Goal: Task Accomplishment & Management: Complete application form

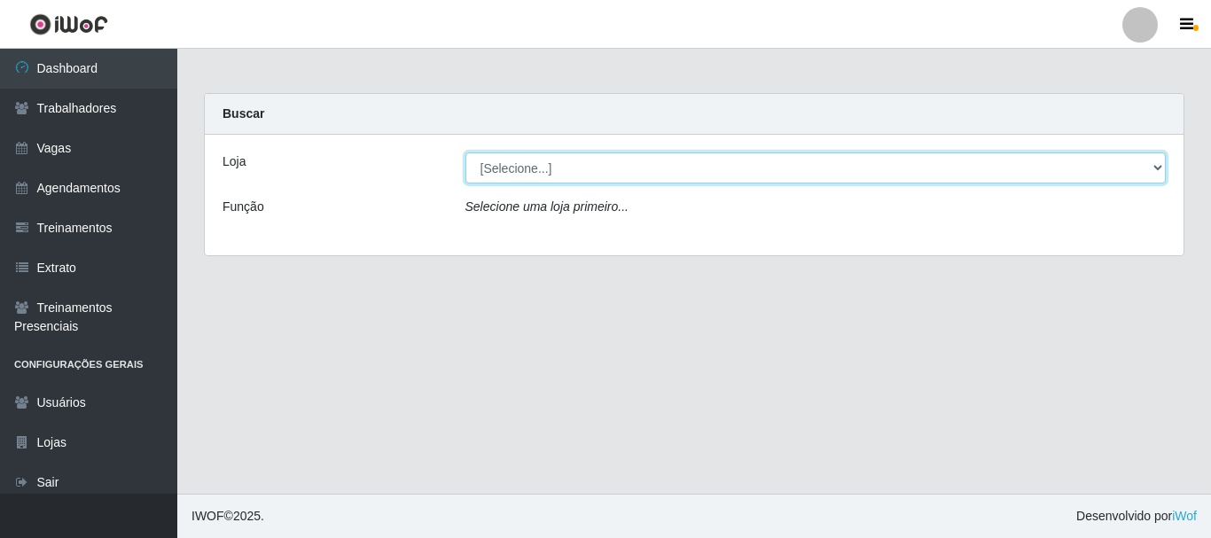
click at [1155, 172] on select "[Selecione...] O Cestão - [GEOGRAPHIC_DATA]" at bounding box center [815, 167] width 701 height 31
select select "238"
click at [465, 152] on select "[Selecione...] O Cestão - [GEOGRAPHIC_DATA]" at bounding box center [815, 167] width 701 height 31
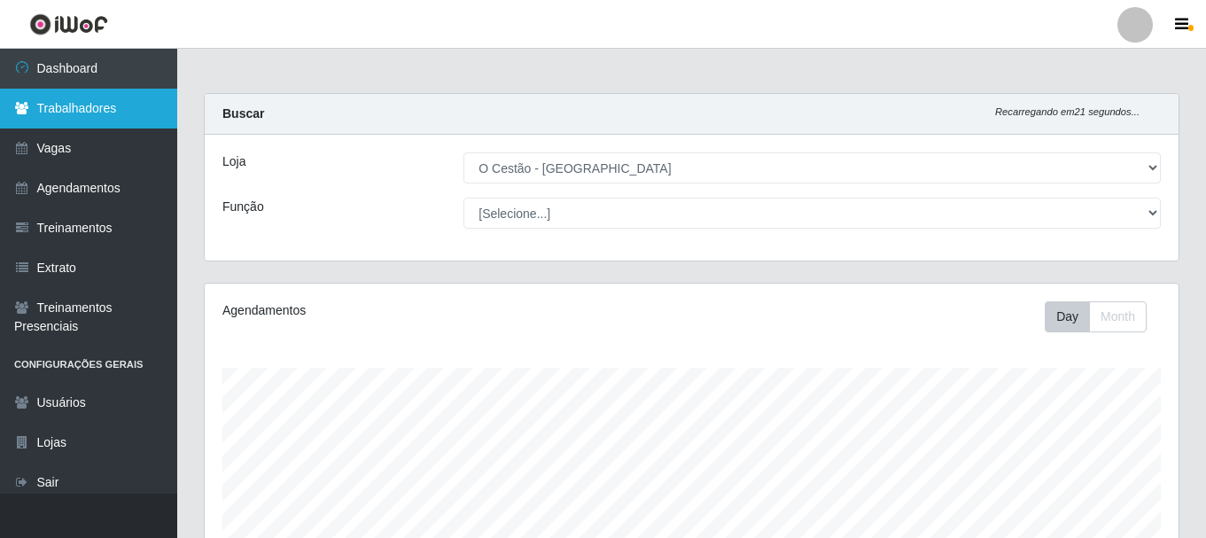
click at [131, 116] on link "Trabalhadores" at bounding box center [88, 109] width 177 height 40
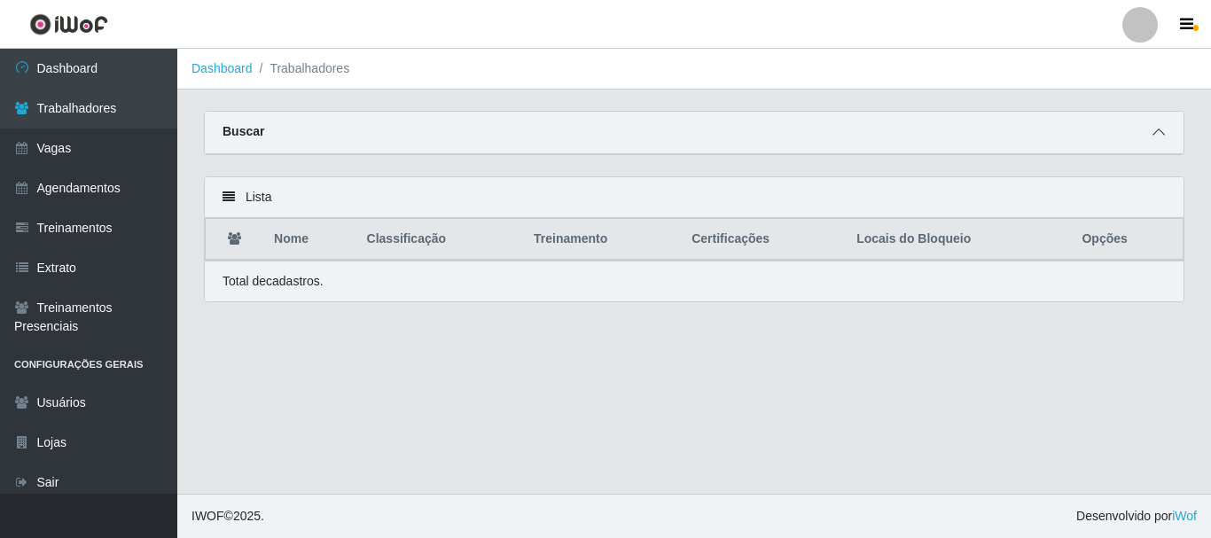
click at [1155, 132] on icon at bounding box center [1158, 132] width 12 height 12
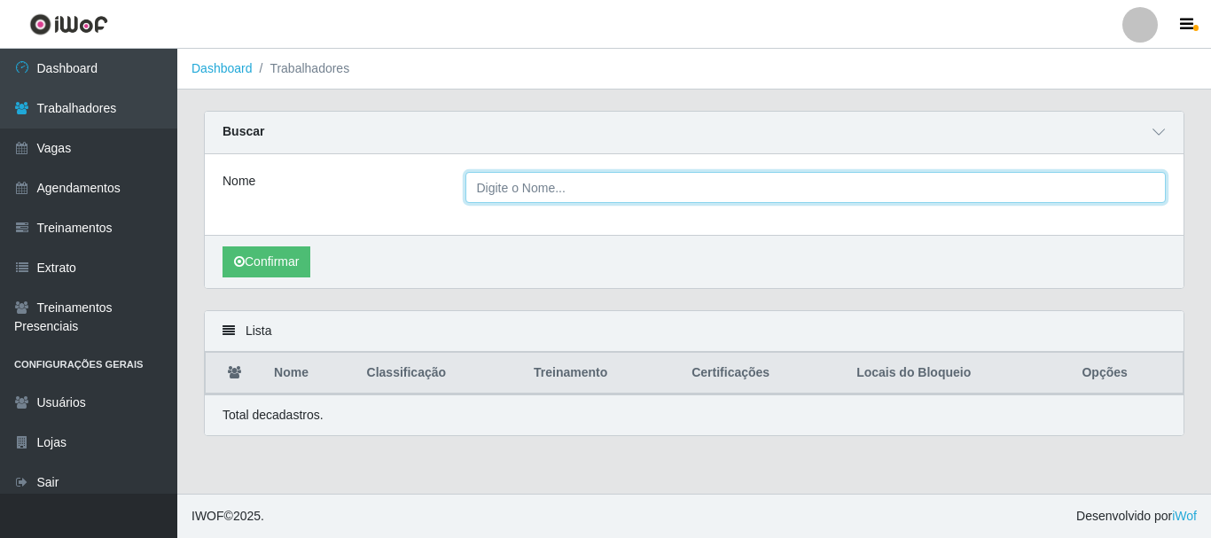
click at [627, 198] on input "Nome" at bounding box center [815, 187] width 701 height 31
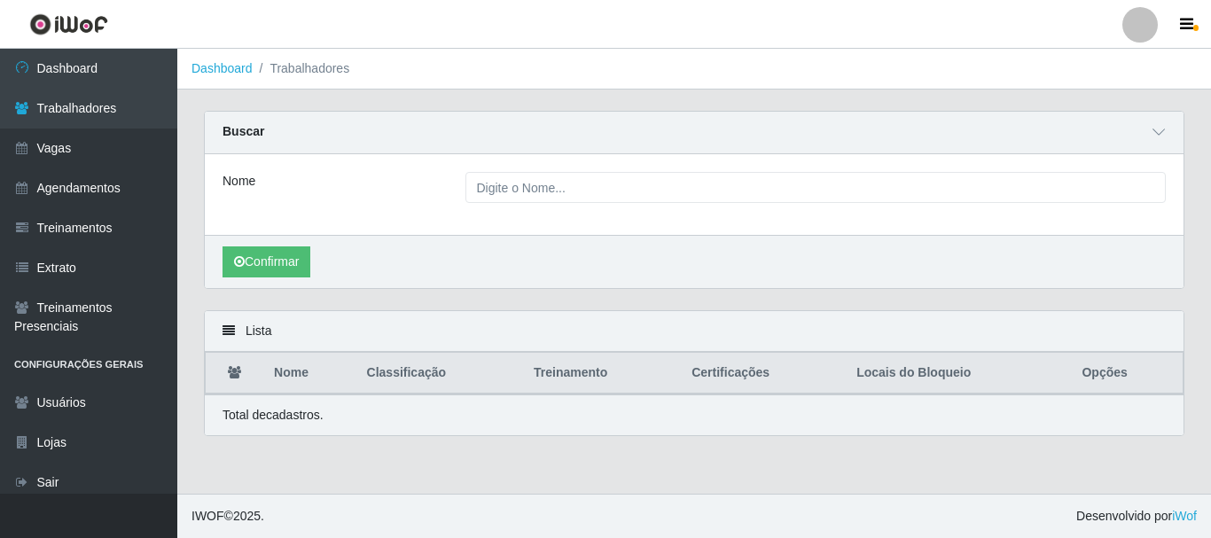
click at [959, 204] on div "Nome" at bounding box center [694, 194] width 978 height 81
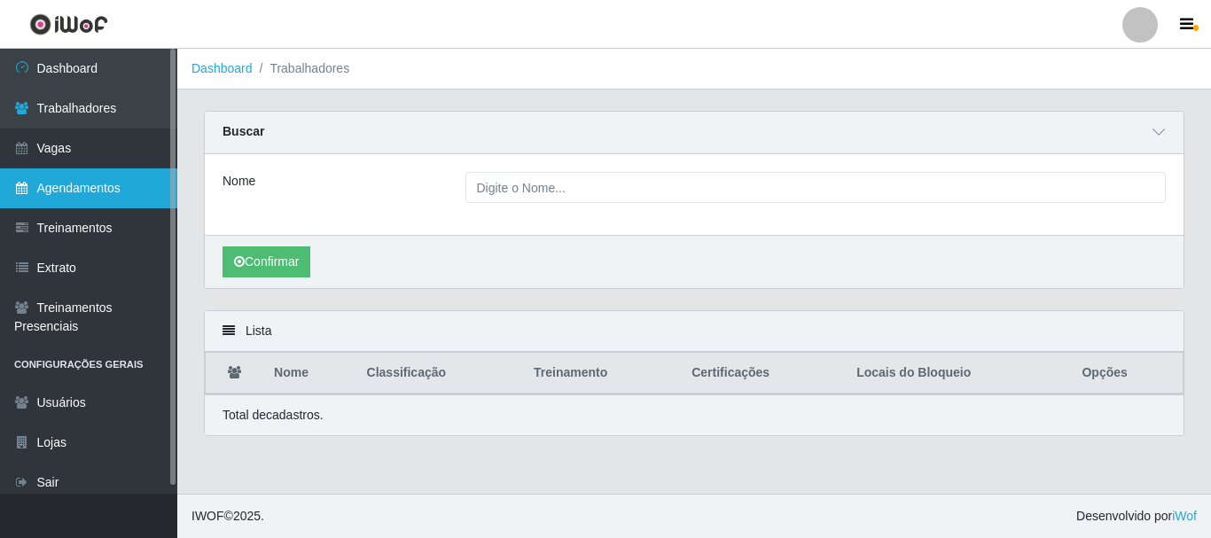
click at [130, 182] on link "Agendamentos" at bounding box center [88, 188] width 177 height 40
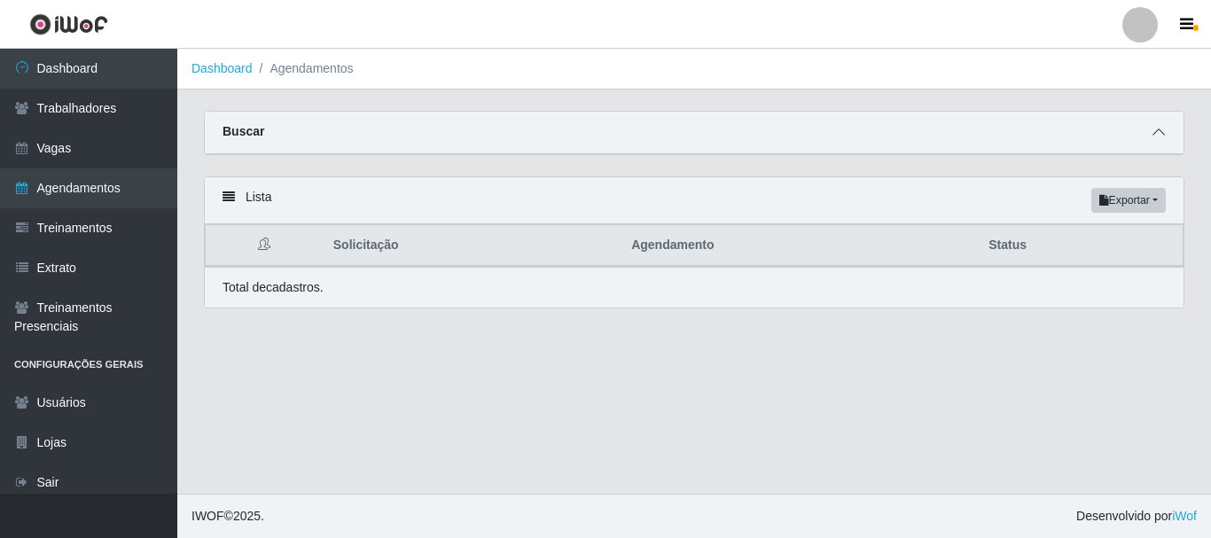
click at [1161, 134] on icon at bounding box center [1158, 132] width 12 height 12
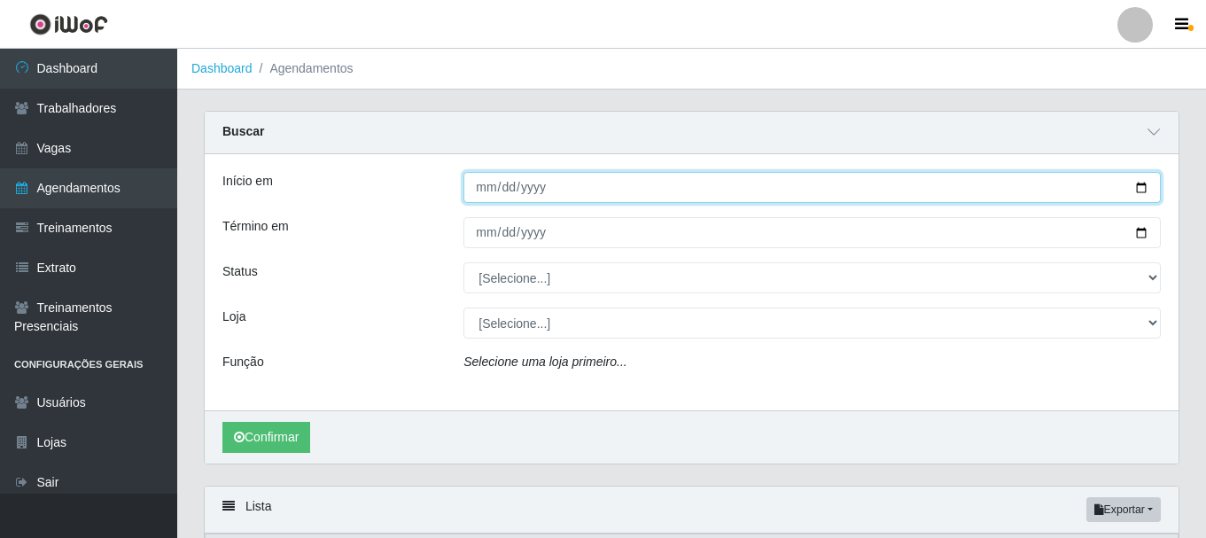
click at [486, 183] on input "Início em" at bounding box center [812, 187] width 697 height 31
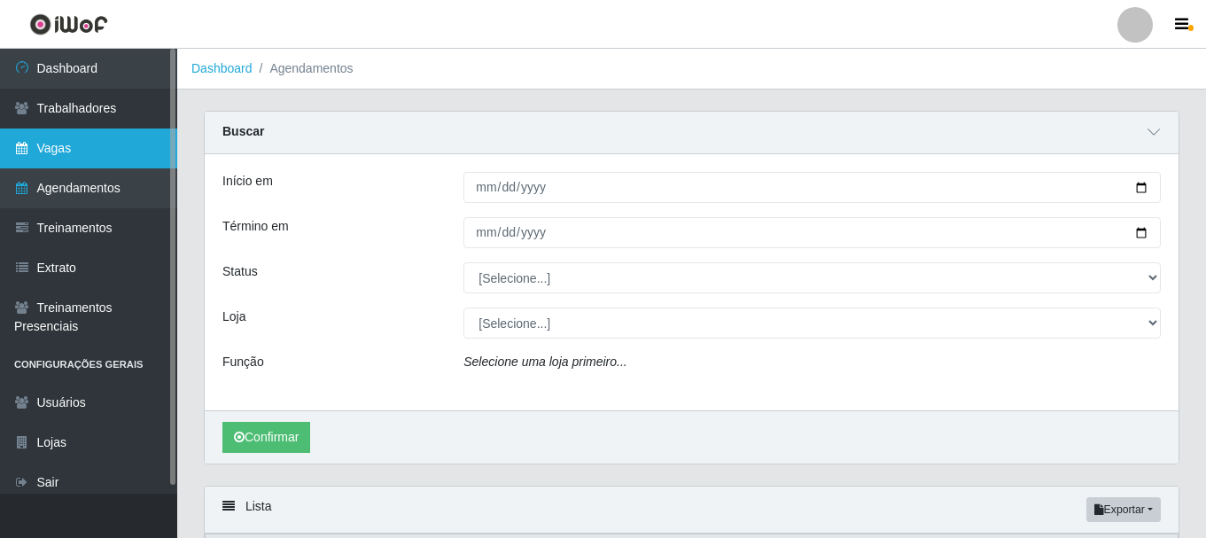
click at [83, 159] on link "Vagas" at bounding box center [88, 149] width 177 height 40
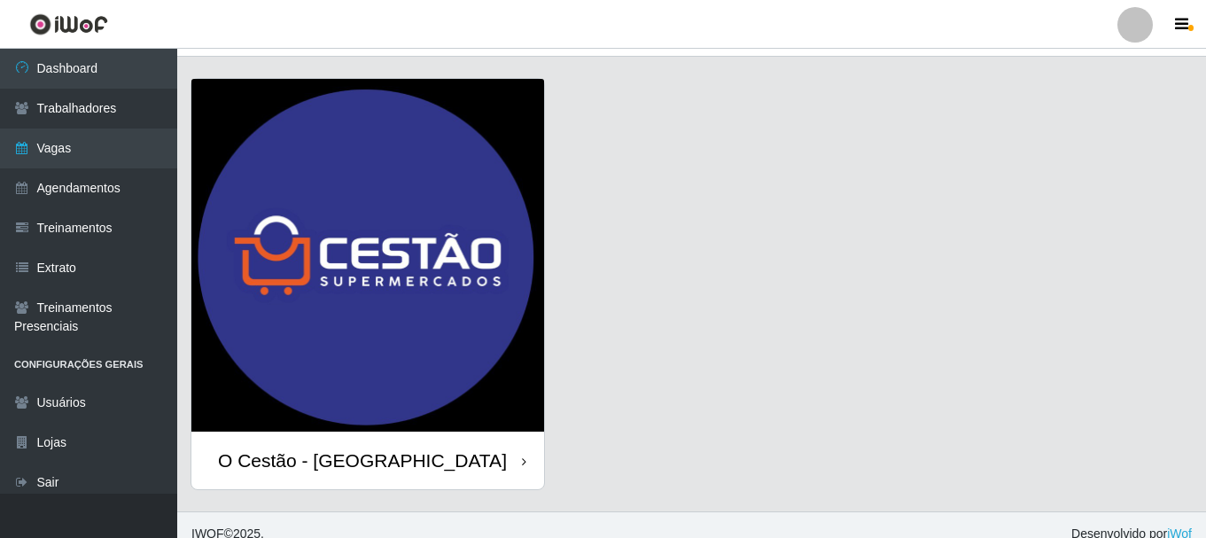
scroll to position [51, 0]
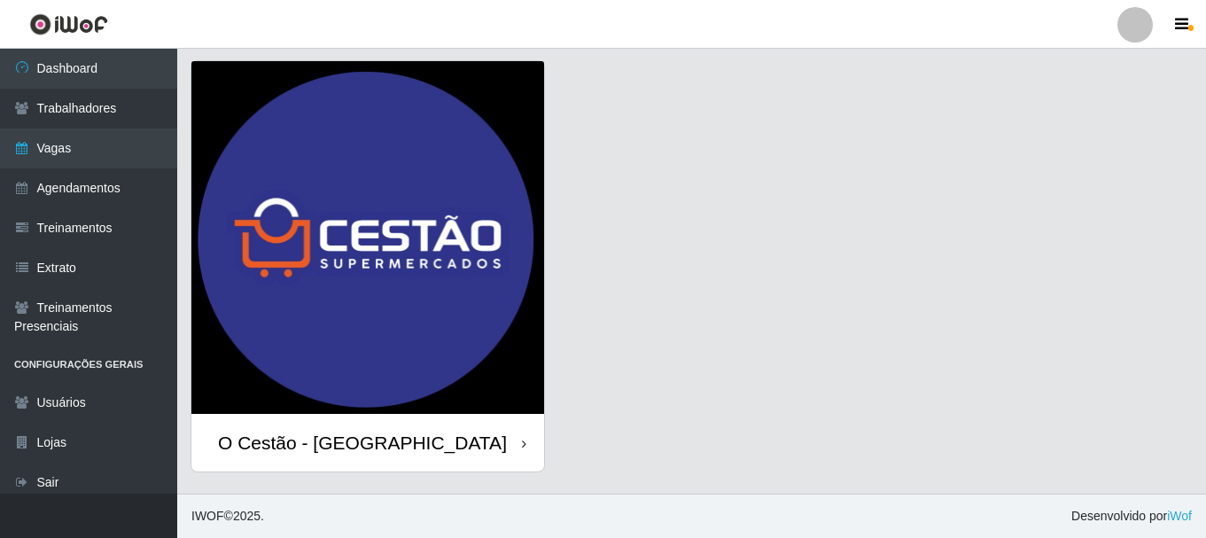
click at [416, 444] on div "O Cestão - [GEOGRAPHIC_DATA]" at bounding box center [367, 443] width 353 height 58
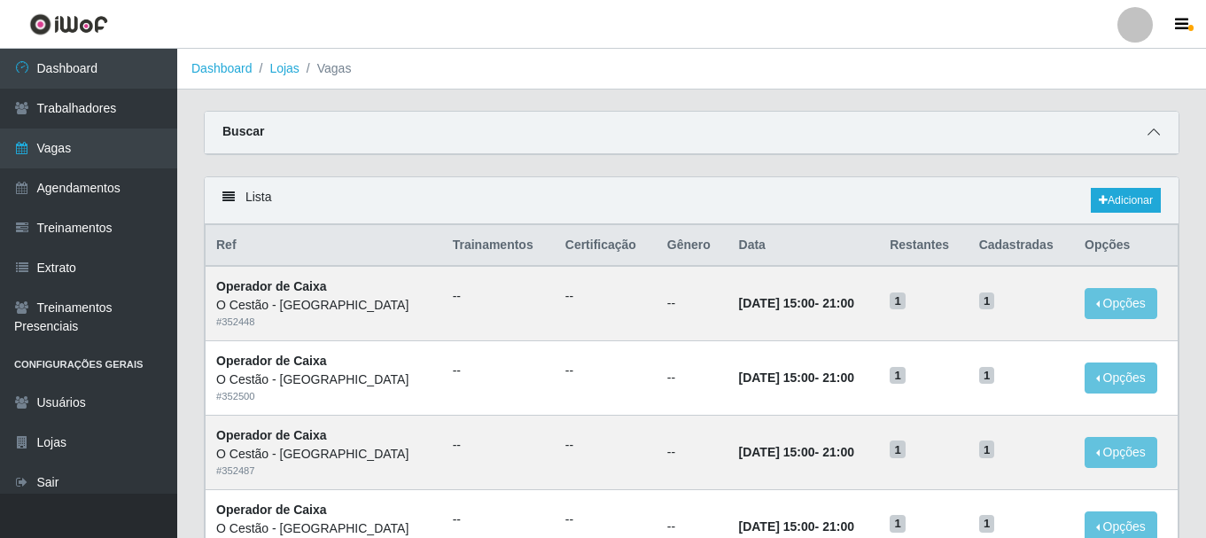
click at [1149, 135] on icon at bounding box center [1154, 132] width 12 height 12
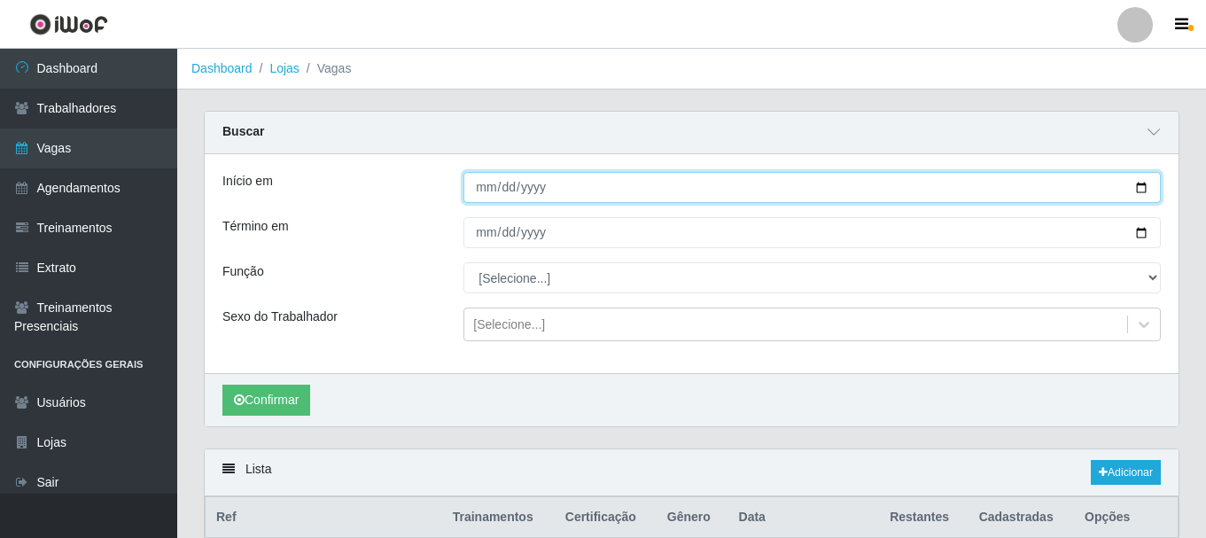
click at [489, 193] on input "Início em" at bounding box center [812, 187] width 697 height 31
click at [482, 195] on input "Início em" at bounding box center [812, 187] width 697 height 31
click at [487, 190] on input "Início em" at bounding box center [812, 187] width 697 height 31
type input "[DATE]"
click at [222, 385] on button "Confirmar" at bounding box center [266, 400] width 88 height 31
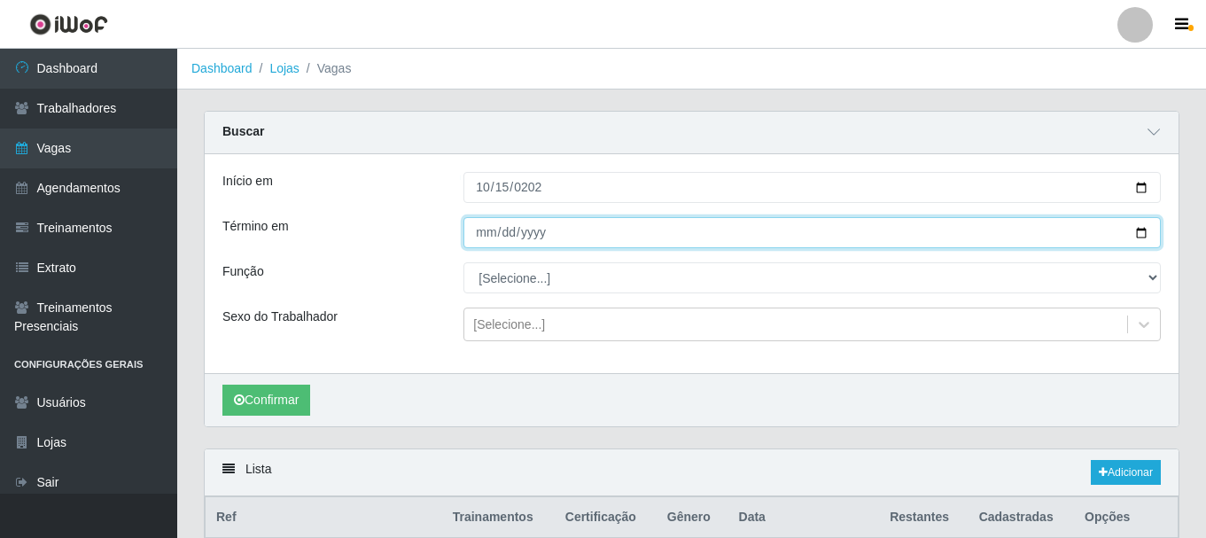
click at [482, 238] on input "Término em" at bounding box center [812, 232] width 697 height 31
type input "[DATE]"
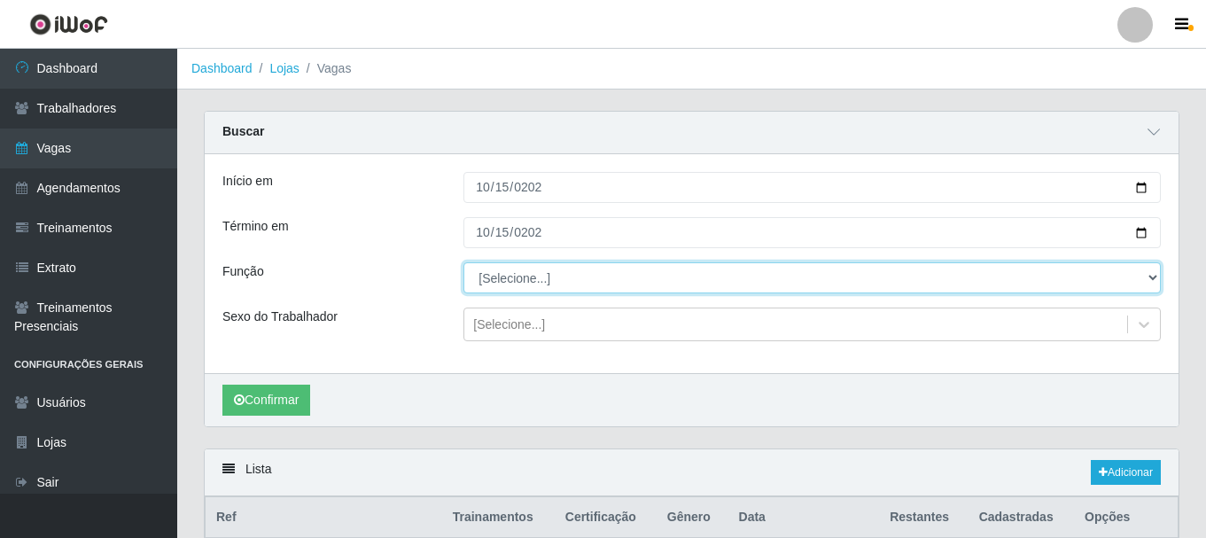
click at [534, 269] on select "[Selecione...] ASG ASG + ASG ++ Auxiliar de Estoque Auxiliar de Estoque + Auxil…" at bounding box center [812, 277] width 697 height 31
select select "22"
click at [464, 263] on select "[Selecione...] ASG ASG + ASG ++ Auxiliar de Estoque Auxiliar de Estoque + Auxil…" at bounding box center [812, 277] width 697 height 31
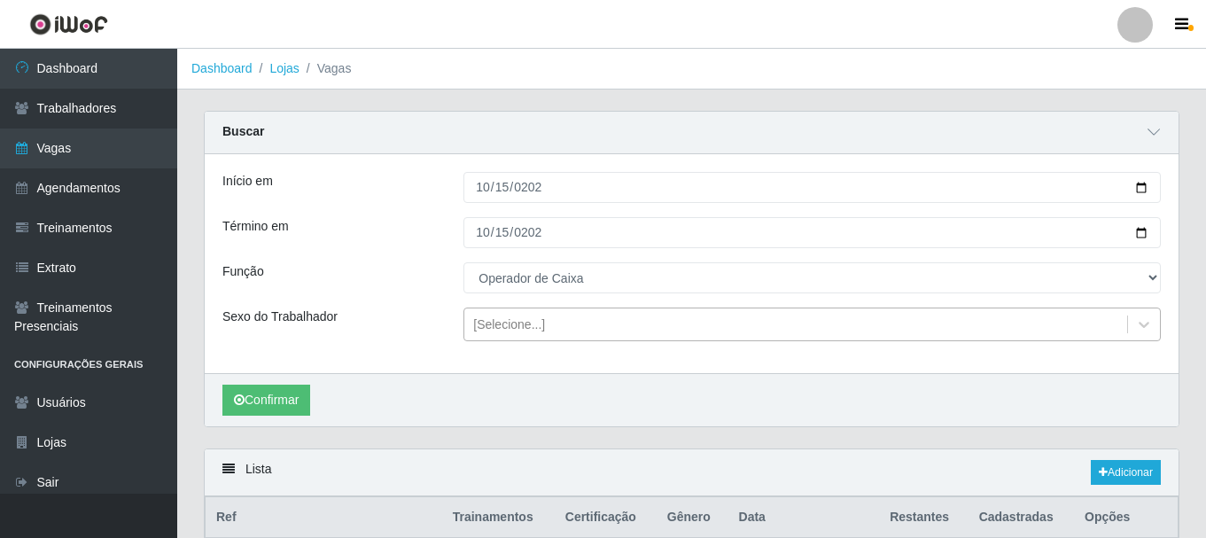
click at [528, 320] on div "[Selecione...]" at bounding box center [509, 325] width 72 height 19
click at [396, 367] on div "Início em [DATE] Término em [DATE] Função [Selecione...] ASG ASG + ASG ++ Auxil…" at bounding box center [692, 263] width 974 height 219
click at [289, 389] on button "Confirmar" at bounding box center [266, 400] width 88 height 31
click at [270, 401] on button "Confirmar" at bounding box center [266, 400] width 88 height 31
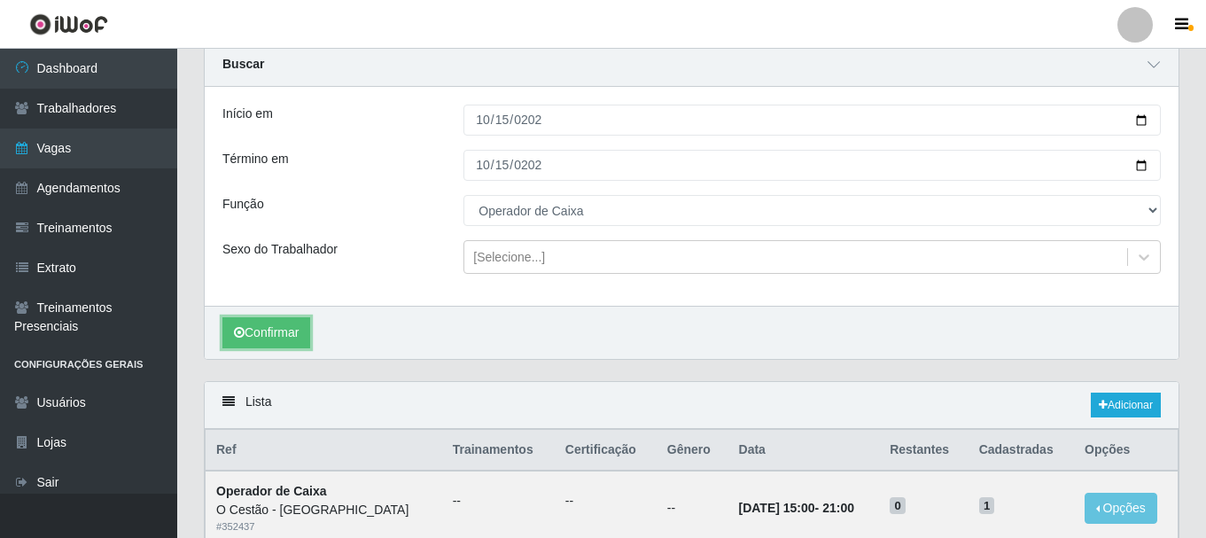
scroll to position [197, 0]
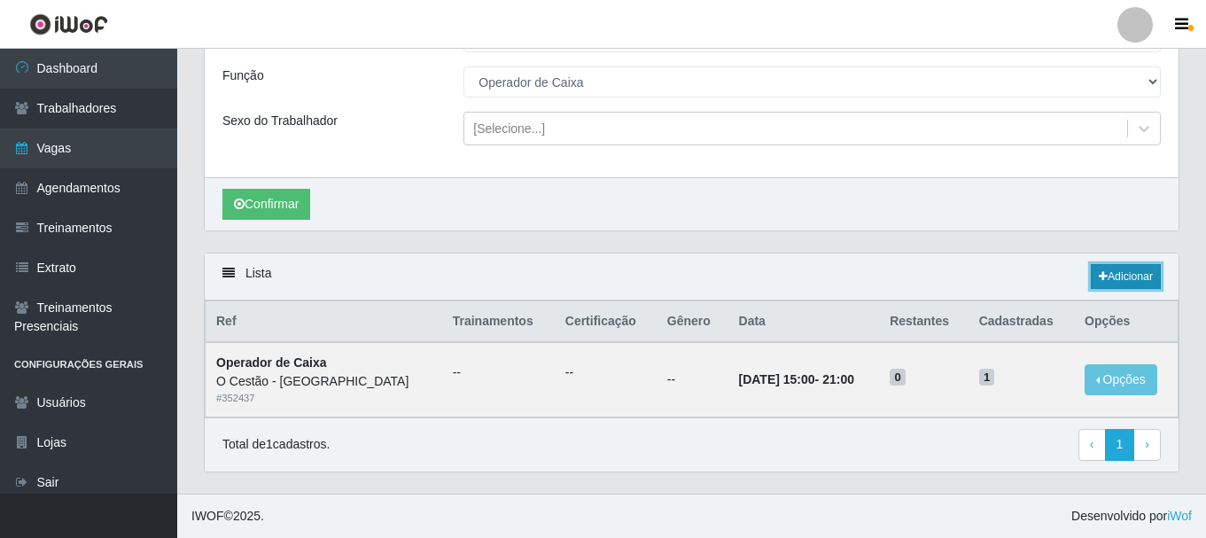
click at [1122, 278] on link "Adicionar" at bounding box center [1126, 276] width 70 height 25
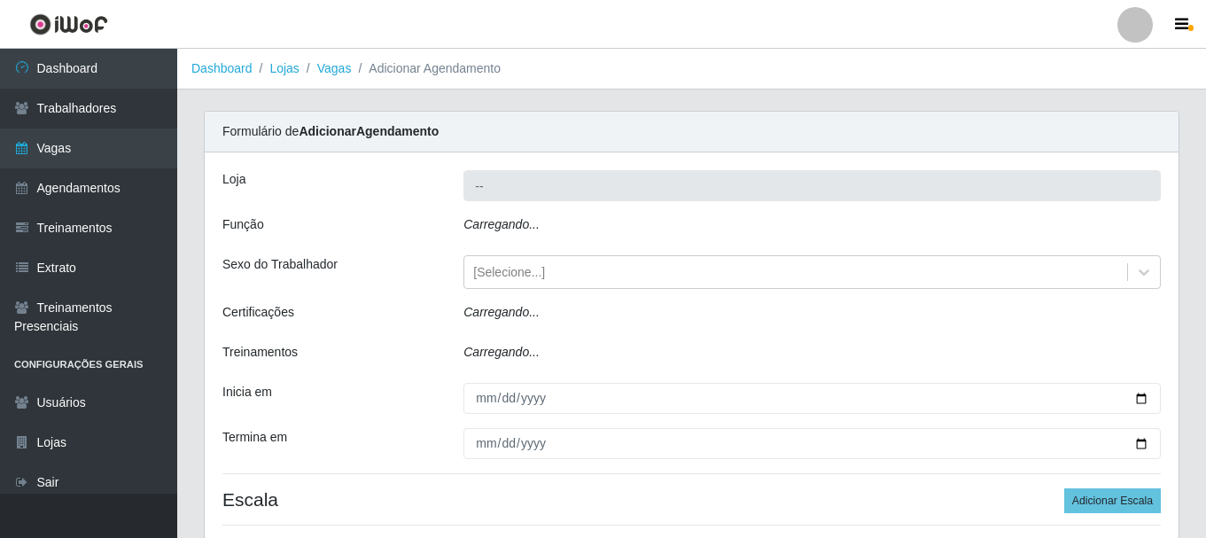
type input "O Cestão - [GEOGRAPHIC_DATA]"
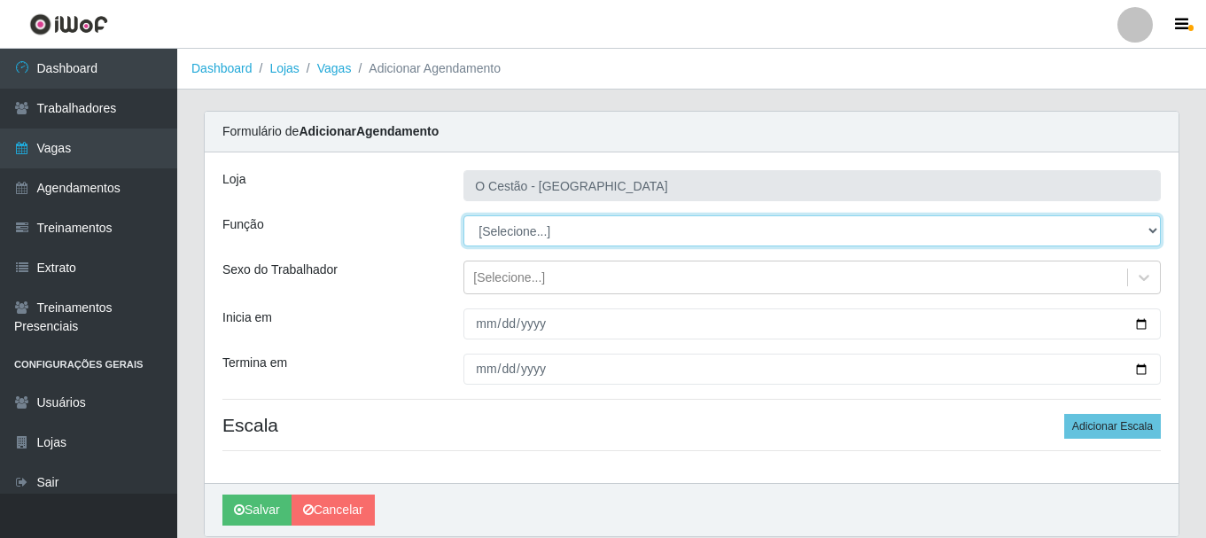
click at [542, 234] on select "[Selecione...] ASG ASG + ASG ++ Auxiliar de Estoque Auxiliar de Estoque + Auxil…" at bounding box center [812, 230] width 697 height 31
select select "22"
click at [464, 215] on select "[Selecione...] ASG ASG + ASG ++ Auxiliar de Estoque Auxiliar de Estoque + Auxil…" at bounding box center [812, 230] width 697 height 31
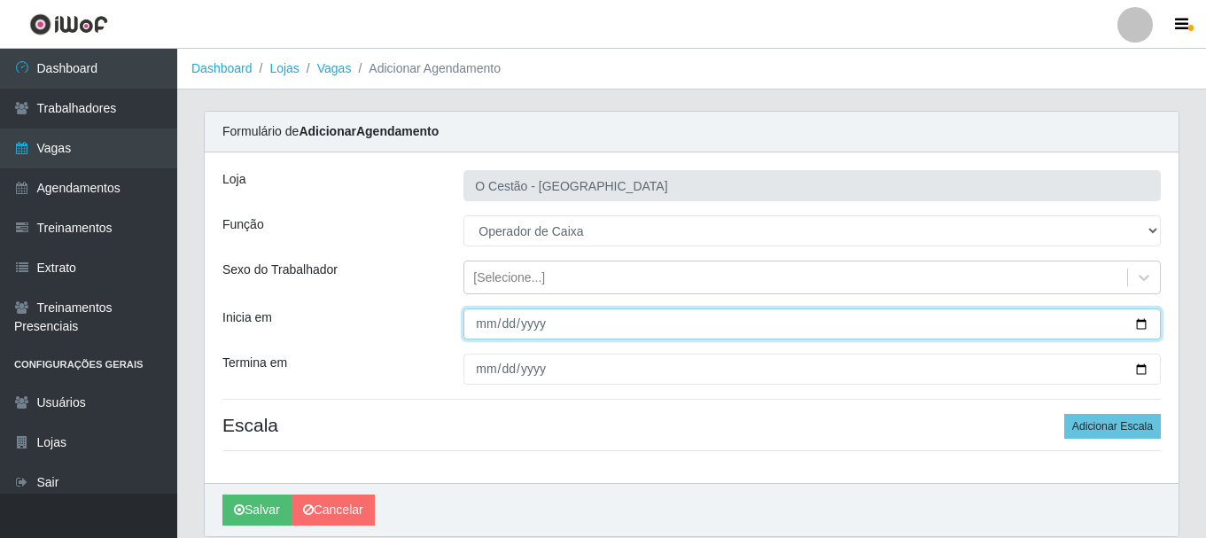
click at [532, 329] on input "Inicia em" at bounding box center [812, 323] width 697 height 31
click at [484, 326] on input "Inicia em" at bounding box center [812, 323] width 697 height 31
type input "[DATE]"
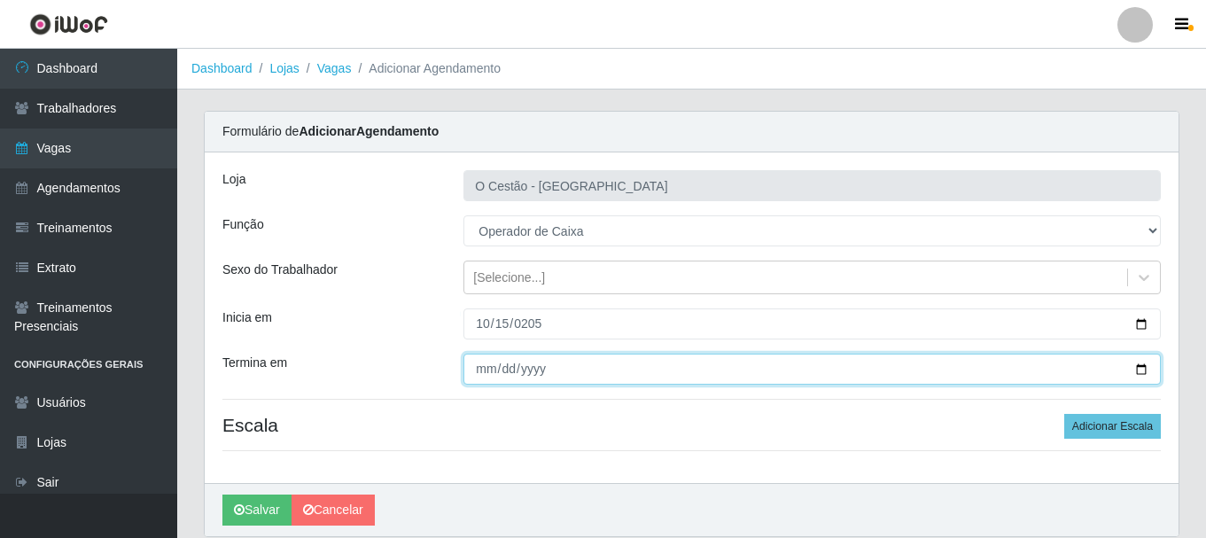
click at [485, 362] on input "Termina em" at bounding box center [812, 369] width 697 height 31
type input "[DATE]"
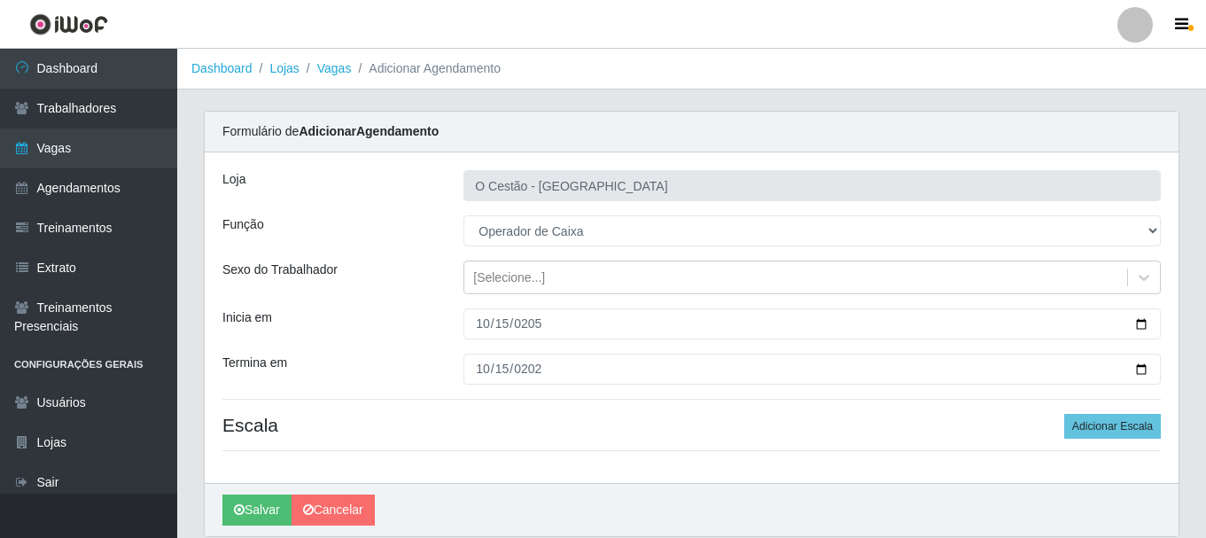
click at [499, 403] on div "Loja O Cestão - Bayeux Função [Selecione...] ASG ASG + ASG ++ Auxiliar de Estoq…" at bounding box center [692, 317] width 974 height 331
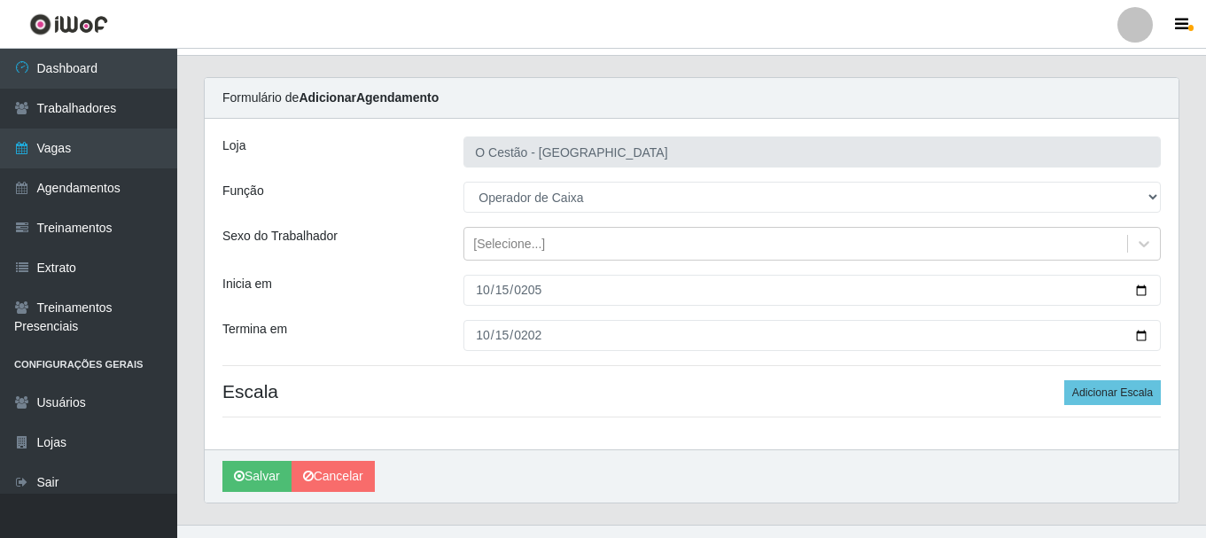
scroll to position [65, 0]
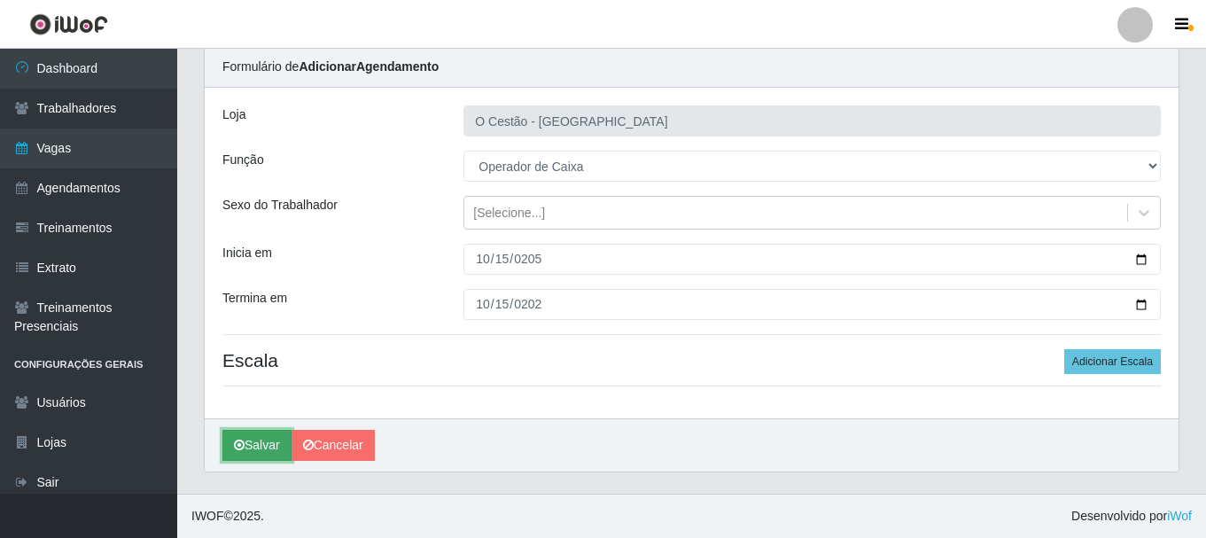
click at [249, 448] on button "Salvar" at bounding box center [256, 445] width 69 height 31
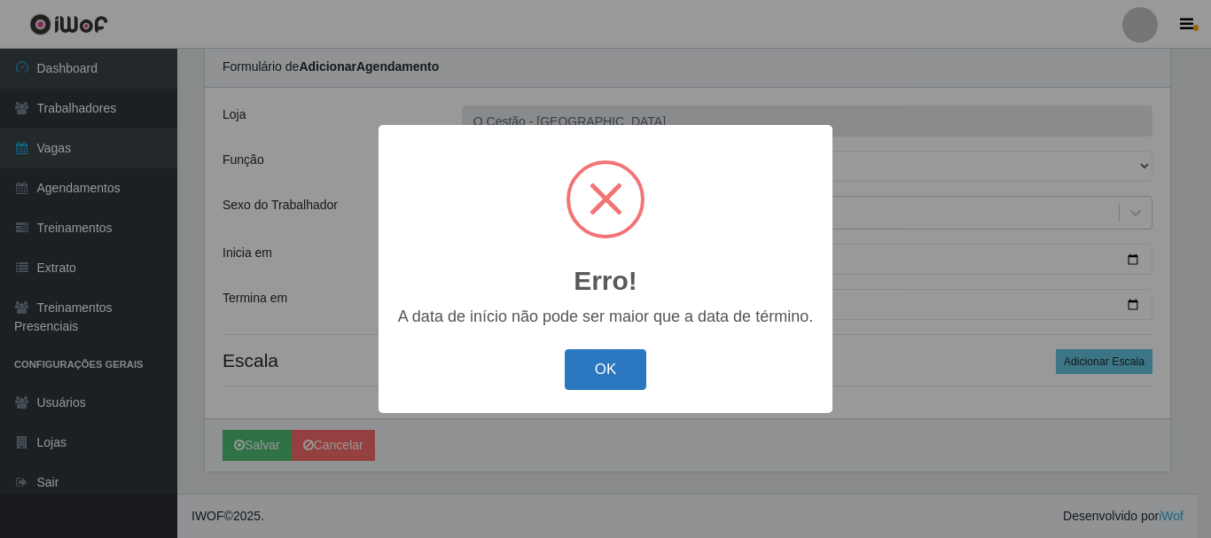
click at [588, 369] on button "OK" at bounding box center [606, 370] width 82 height 42
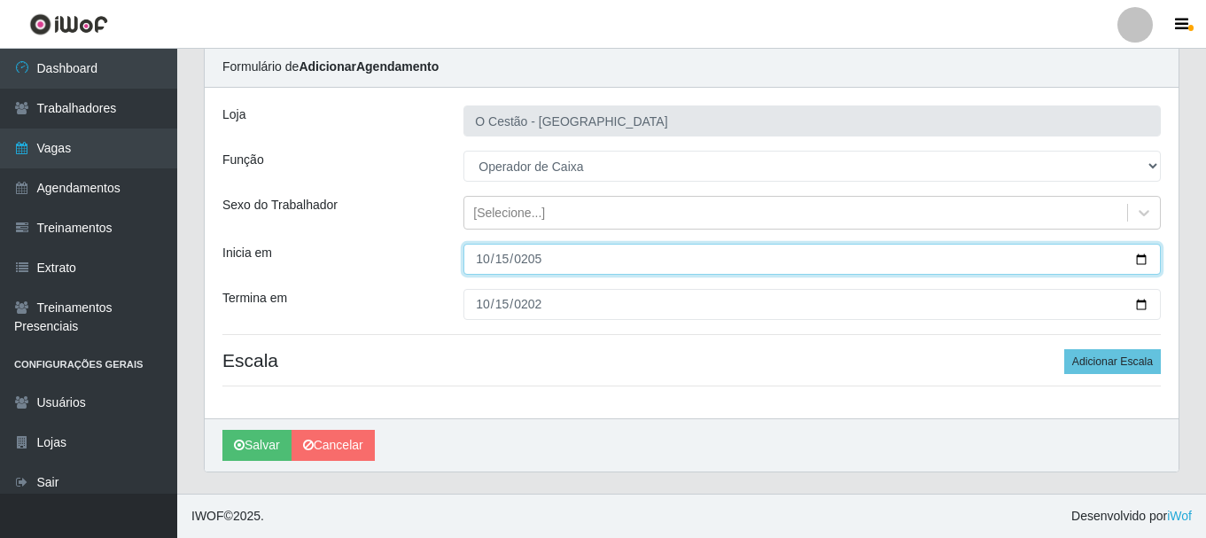
click at [1140, 264] on input "[DATE]" at bounding box center [812, 259] width 697 height 31
click at [1140, 261] on input "[DATE]" at bounding box center [812, 259] width 697 height 31
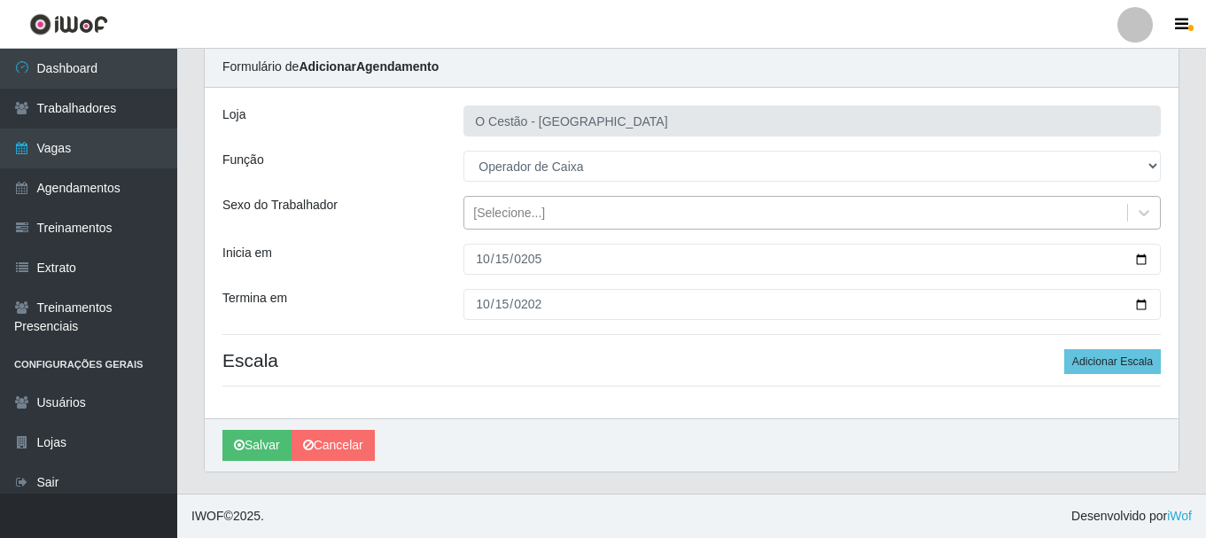
click at [1139, 214] on icon at bounding box center [1144, 213] width 18 height 18
click at [1136, 207] on icon at bounding box center [1144, 213] width 18 height 18
click at [529, 219] on div "[Selecione...]" at bounding box center [509, 213] width 72 height 19
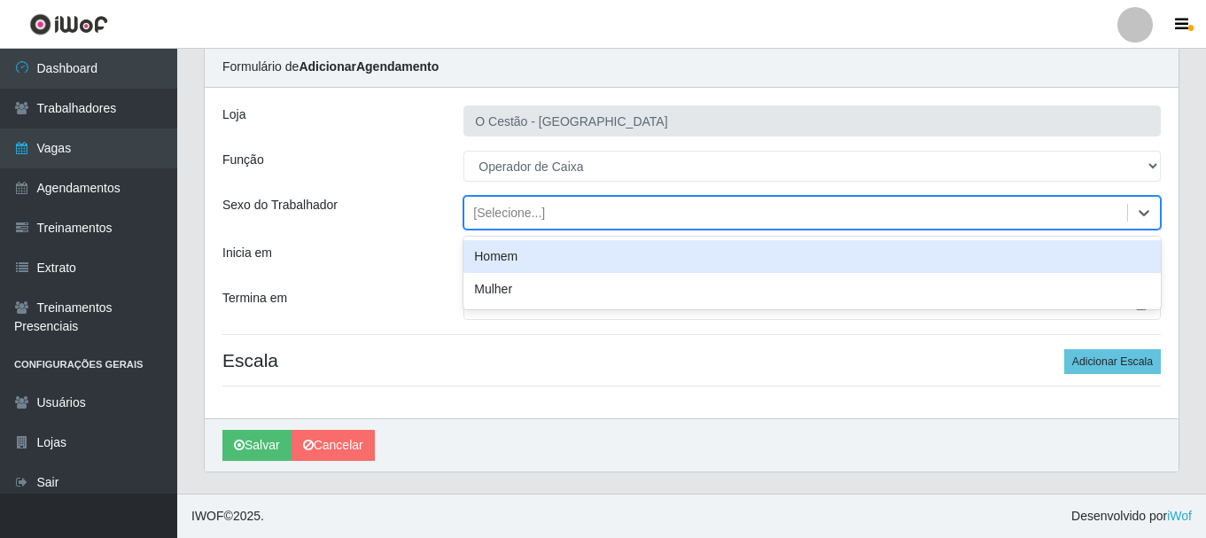
click at [400, 131] on div "Loja" at bounding box center [329, 120] width 241 height 31
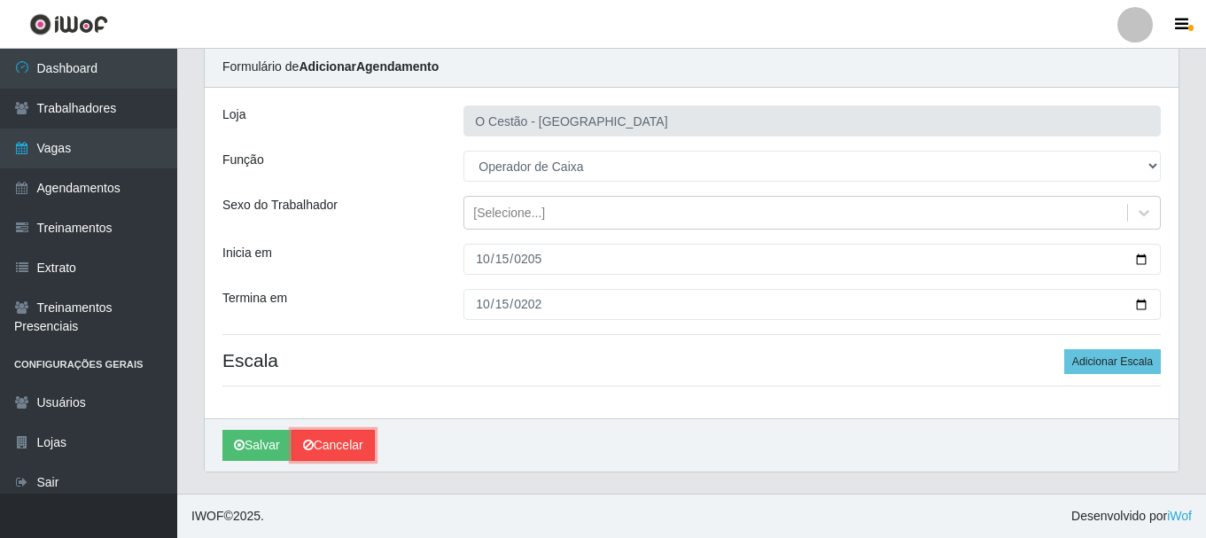
click at [339, 443] on link "Cancelar" at bounding box center [333, 445] width 83 height 31
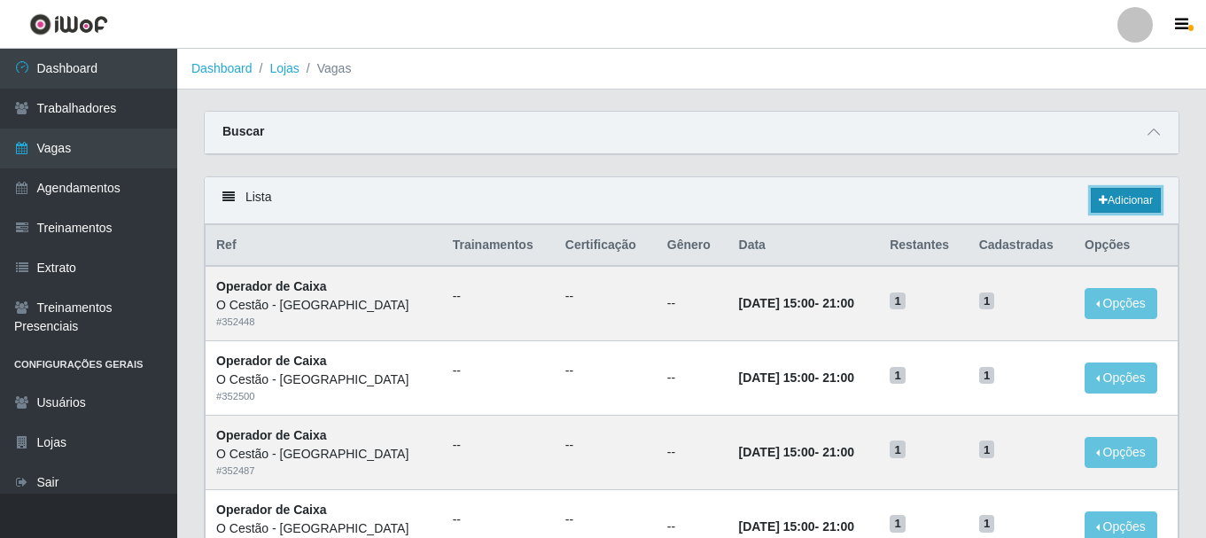
click at [1101, 204] on icon at bounding box center [1103, 200] width 9 height 11
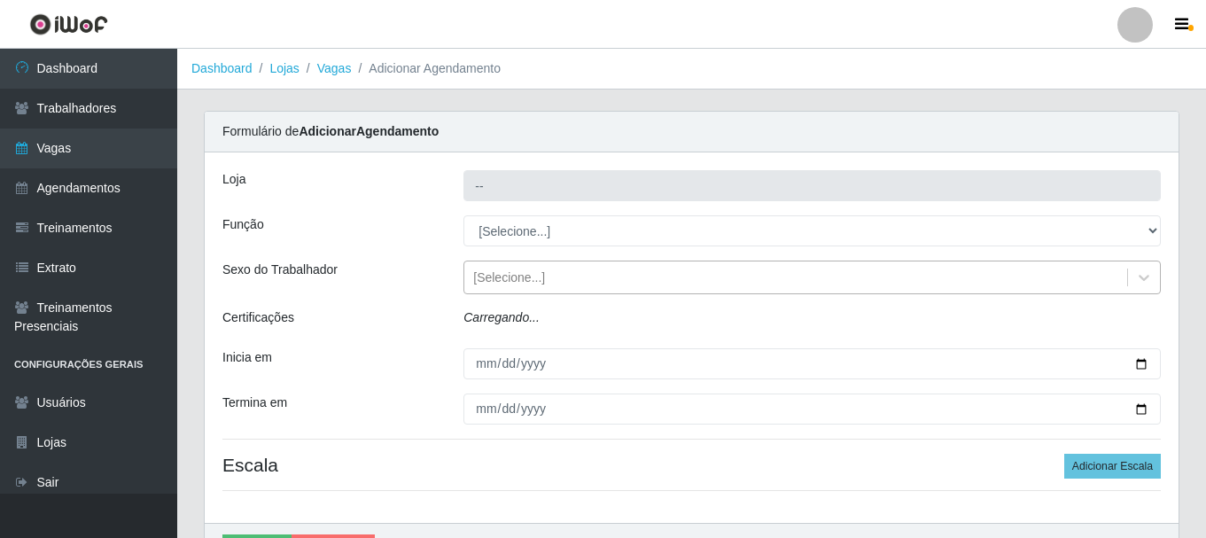
type input "O Cestão - [GEOGRAPHIC_DATA]"
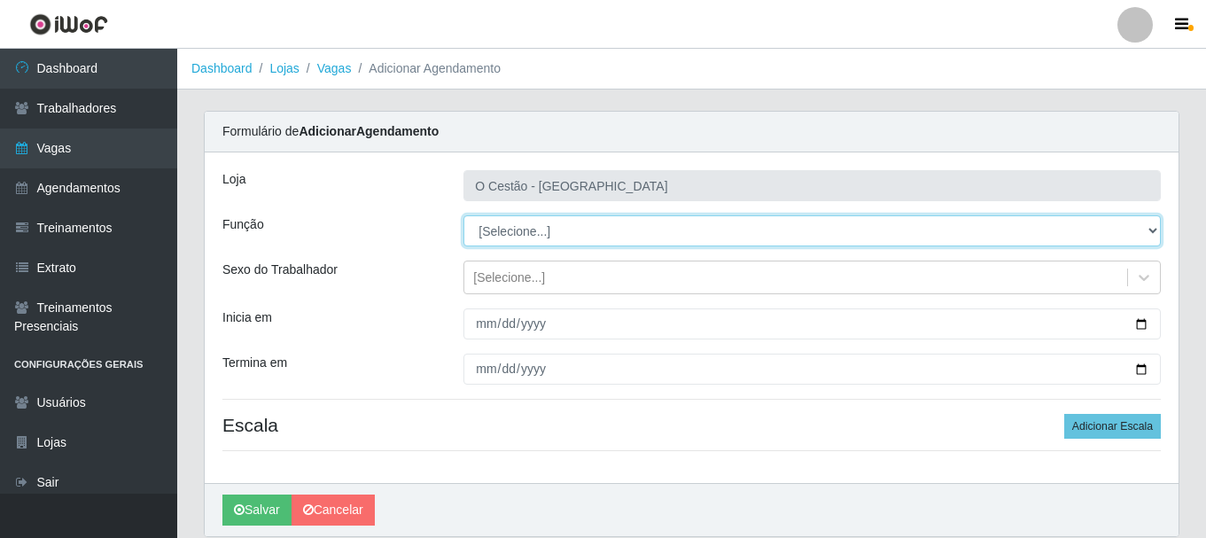
click at [563, 238] on select "[Selecione...] ASG ASG + ASG ++ Auxiliar de Estoque Auxiliar de Estoque + Auxil…" at bounding box center [812, 230] width 697 height 31
select select "22"
click at [464, 215] on select "[Selecione...] ASG ASG + ASG ++ Auxiliar de Estoque Auxiliar de Estoque + Auxil…" at bounding box center [812, 230] width 697 height 31
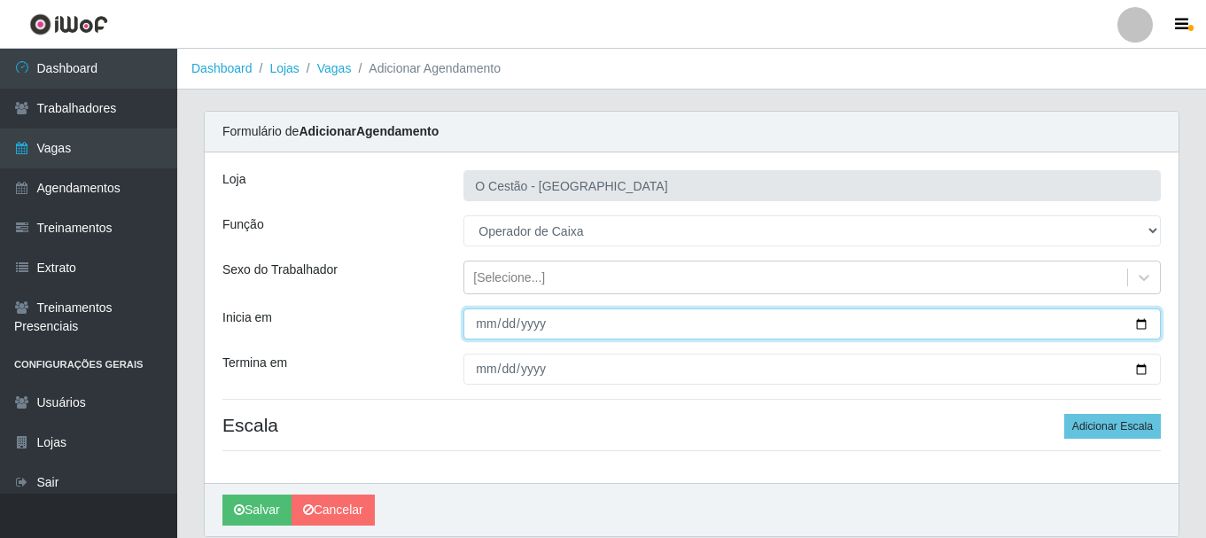
click at [488, 323] on input "Inicia em" at bounding box center [812, 323] width 697 height 31
type input "0025-10-16"
type input "[DATE]"
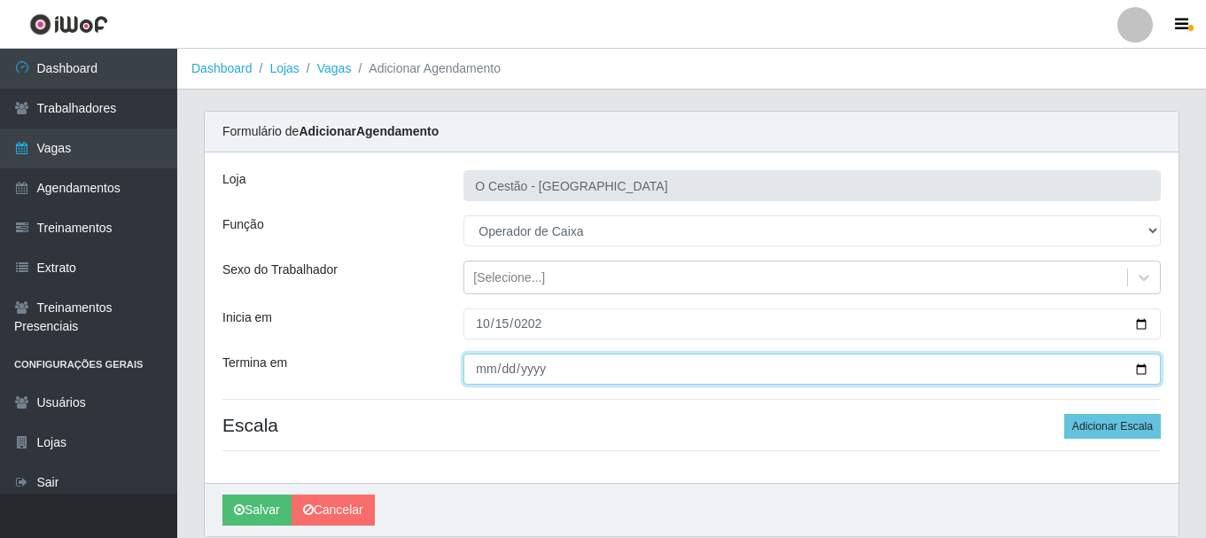
click at [481, 374] on input "Termina em" at bounding box center [812, 369] width 697 height 31
type input "[DATE]"
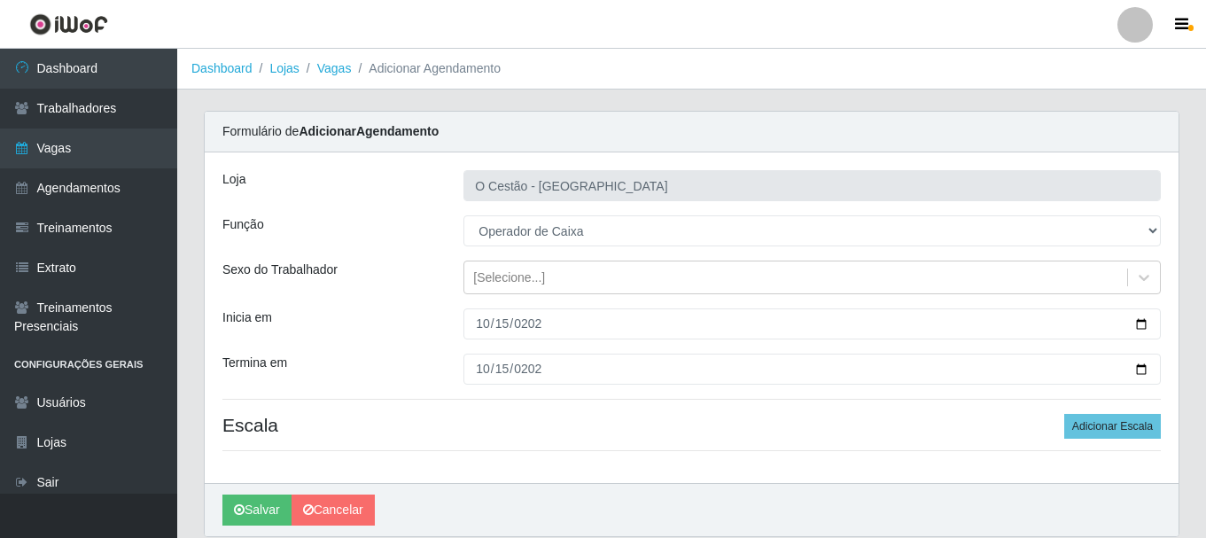
click at [525, 403] on div "Loja O Cestão - Bayeux Função [Selecione...] ASG ASG + ASG ++ Auxiliar de Estoq…" at bounding box center [692, 317] width 974 height 331
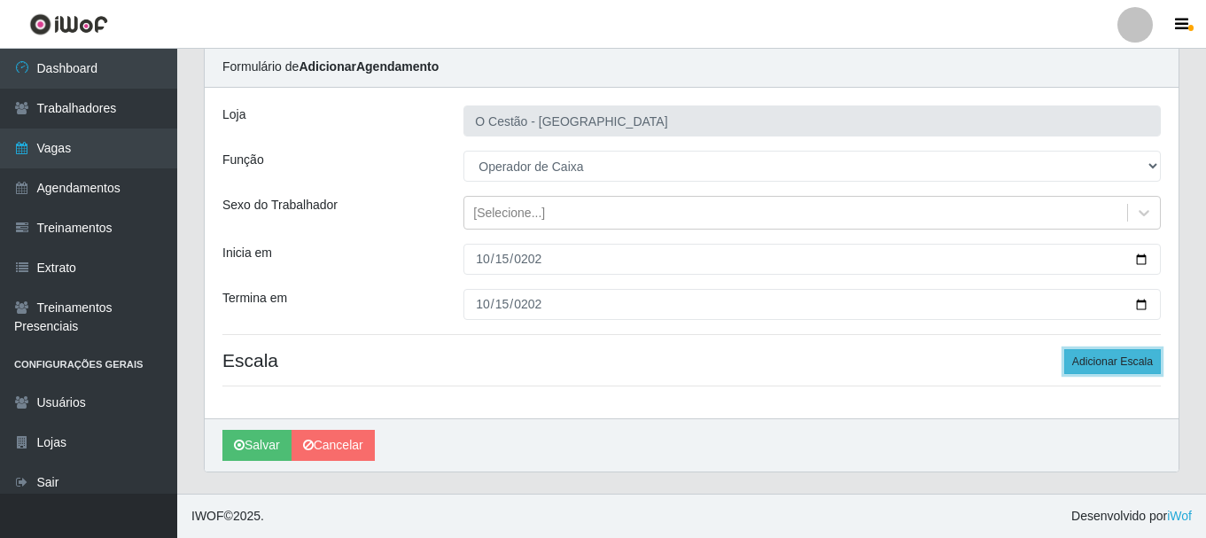
click at [1095, 363] on button "Adicionar Escala" at bounding box center [1112, 361] width 97 height 25
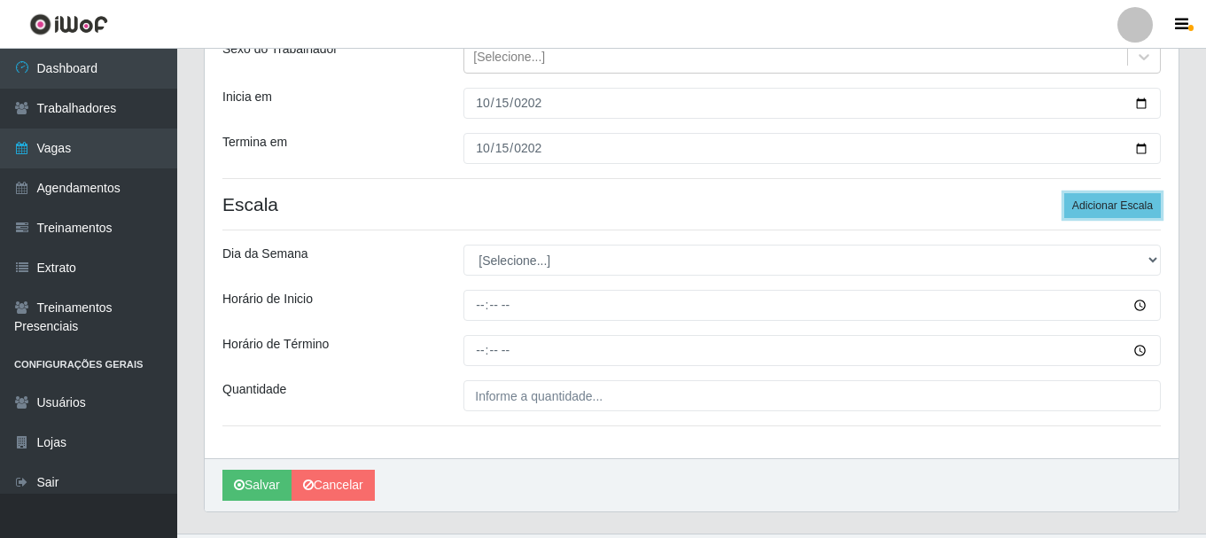
scroll to position [261, 0]
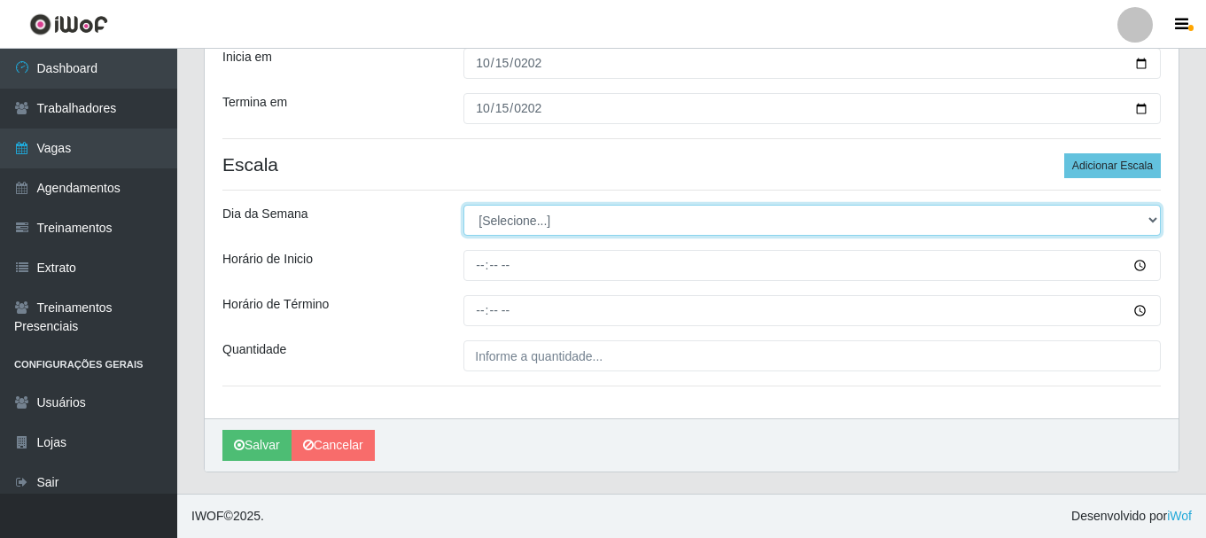
click at [512, 223] on select "[Selecione...] Segunda Terça Quarta Quinta Sexta Sábado Domingo" at bounding box center [812, 220] width 697 height 31
select select "3"
click at [464, 205] on select "[Selecione...] Segunda Terça Quarta Quinta Sexta Sábado Domingo" at bounding box center [812, 220] width 697 height 31
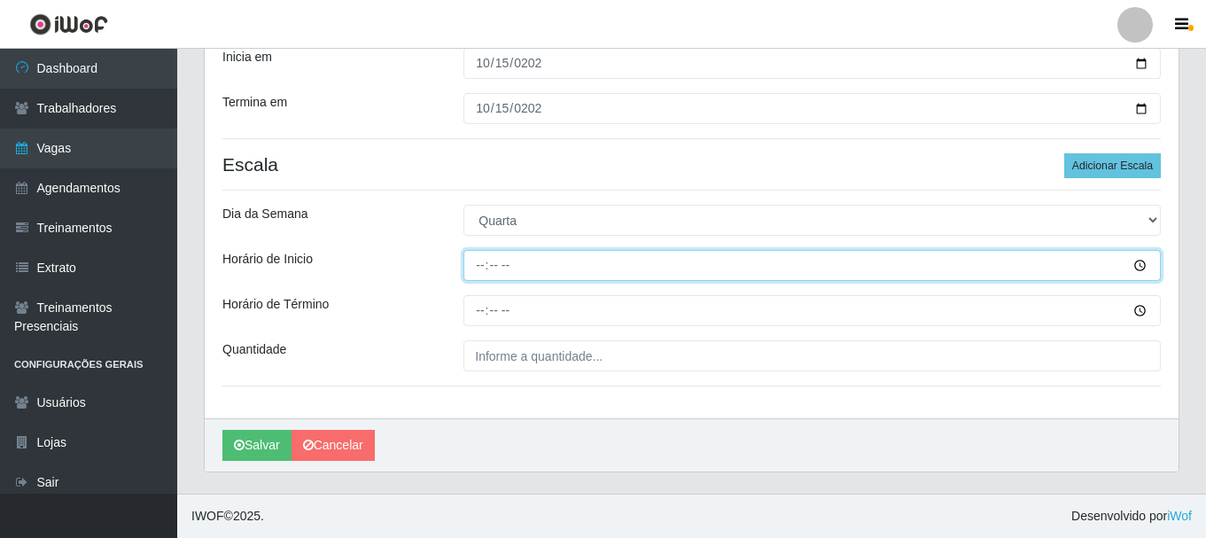
click at [482, 269] on input "Horário de Inicio" at bounding box center [812, 265] width 697 height 31
type input "12:00"
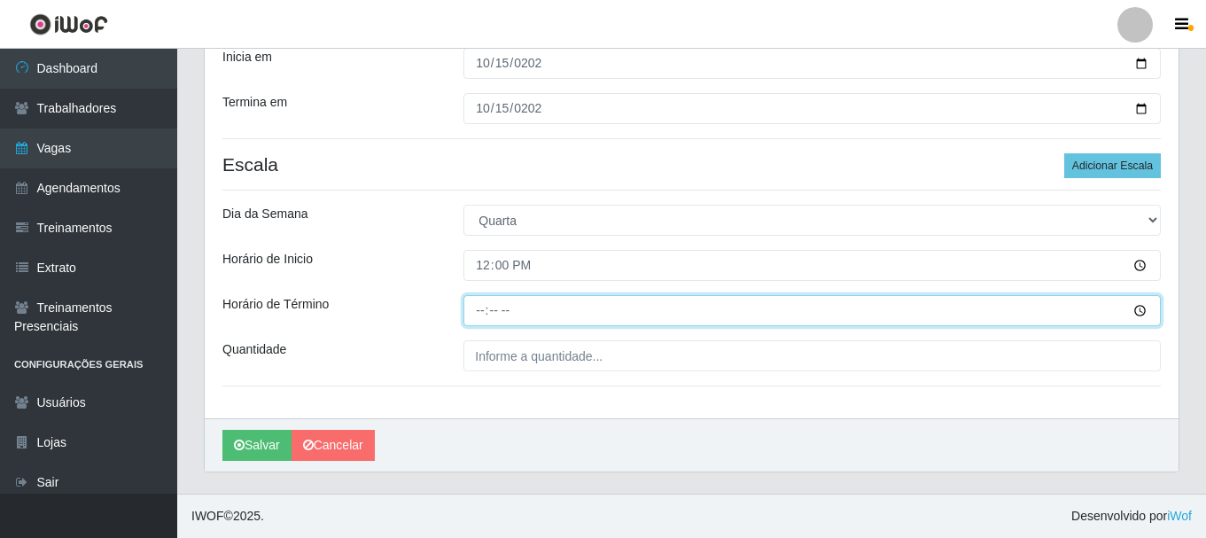
click at [479, 304] on input "Horário de Término" at bounding box center [812, 310] width 697 height 31
type input "19:00"
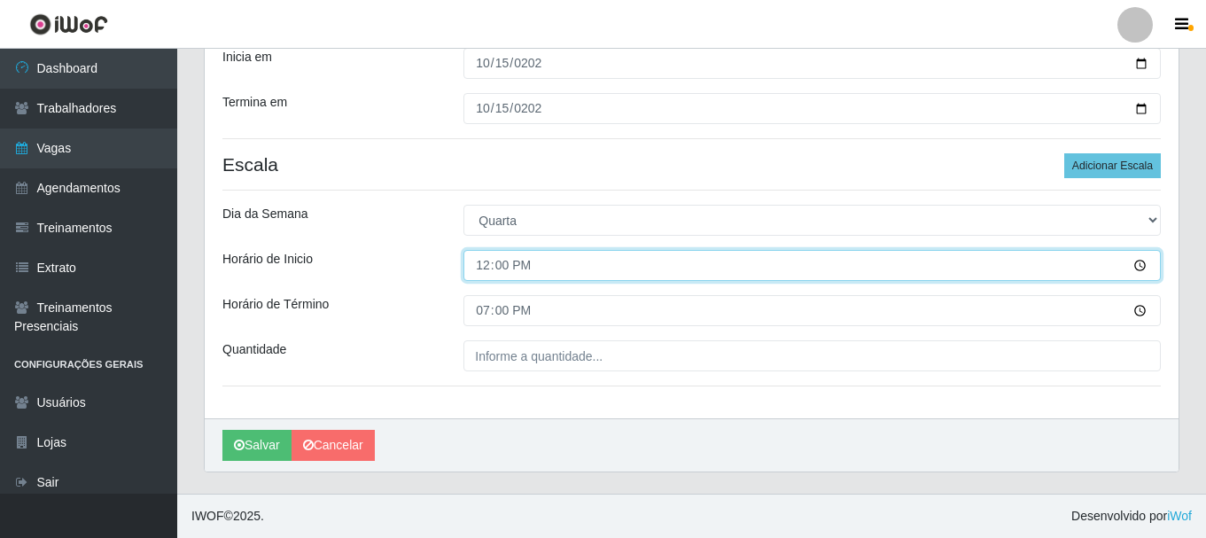
click at [487, 264] on input "12:00" at bounding box center [812, 265] width 697 height 31
type input "13:00"
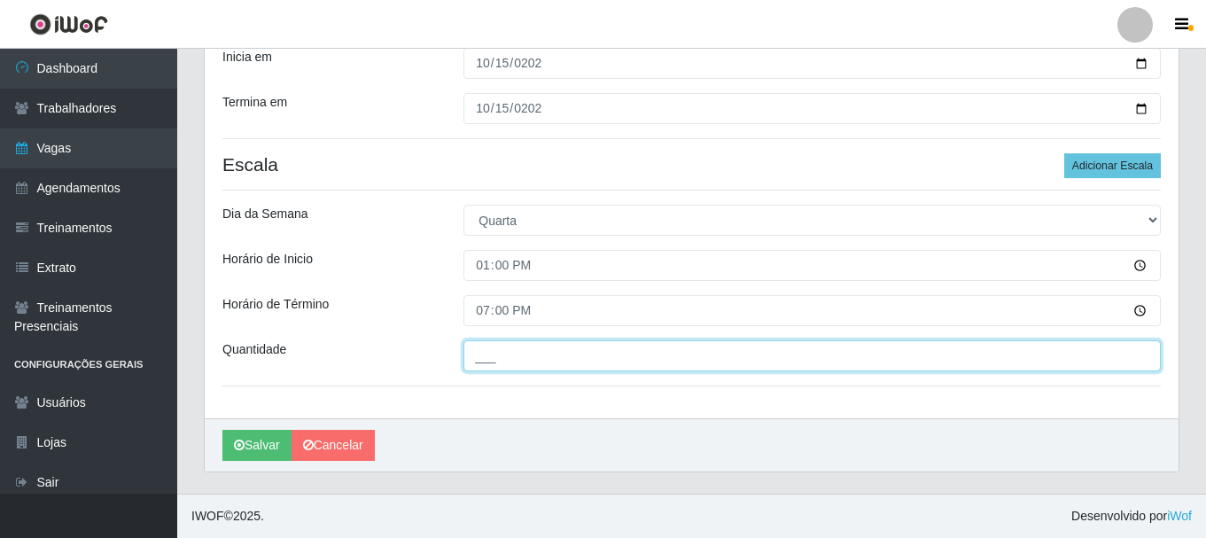
click at [585, 359] on input "___" at bounding box center [812, 355] width 697 height 31
type input "1__"
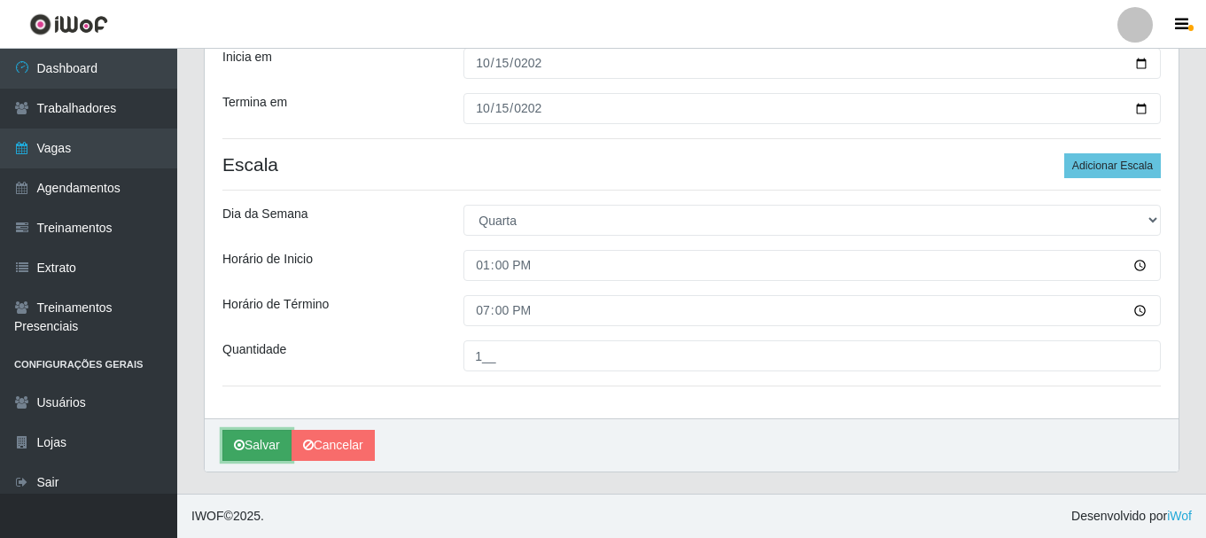
click at [255, 452] on button "Salvar" at bounding box center [256, 445] width 69 height 31
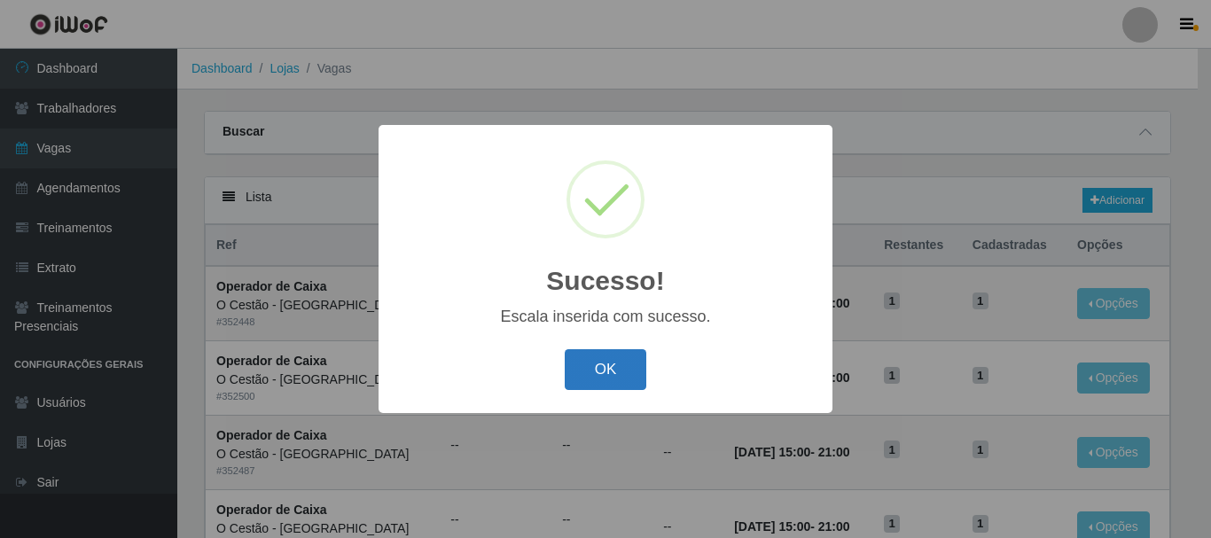
click at [617, 370] on button "OK" at bounding box center [606, 370] width 82 height 42
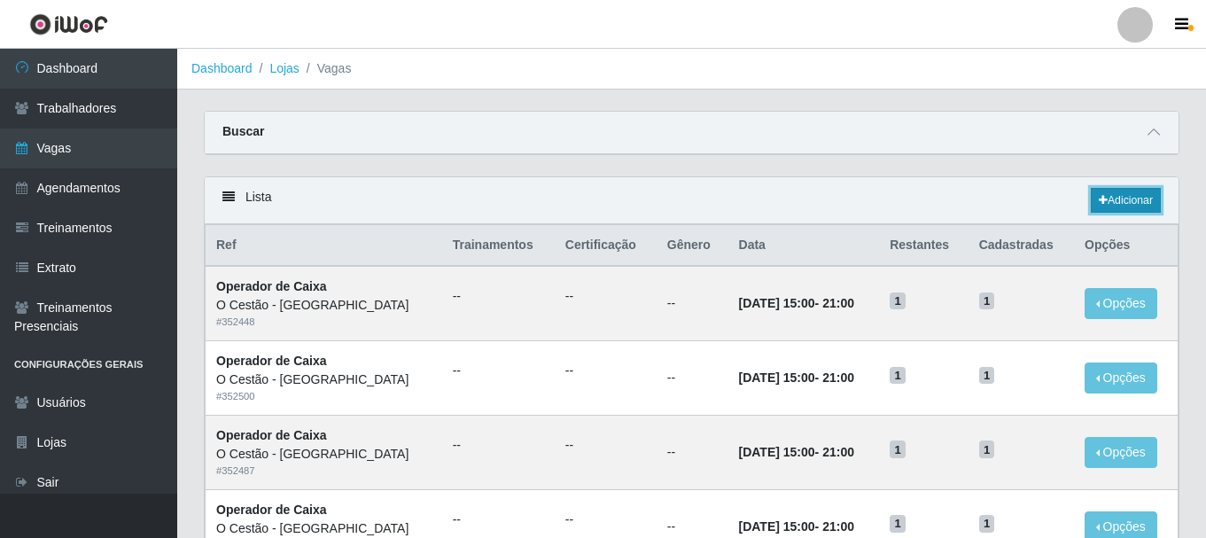
click at [1153, 205] on link "Adicionar" at bounding box center [1126, 200] width 70 height 25
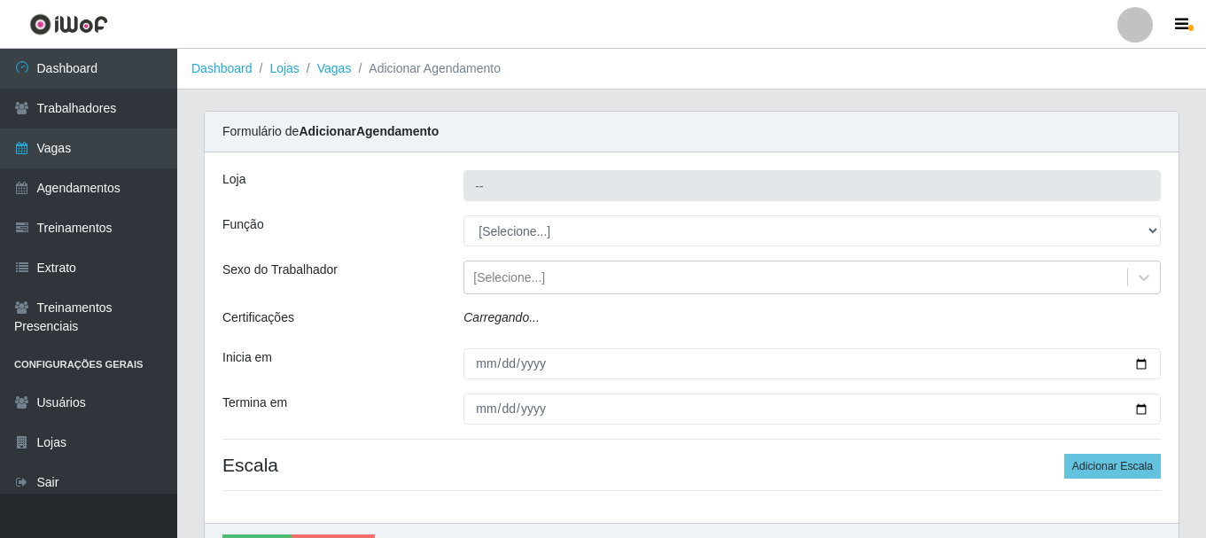
type input "O Cestão - [GEOGRAPHIC_DATA]"
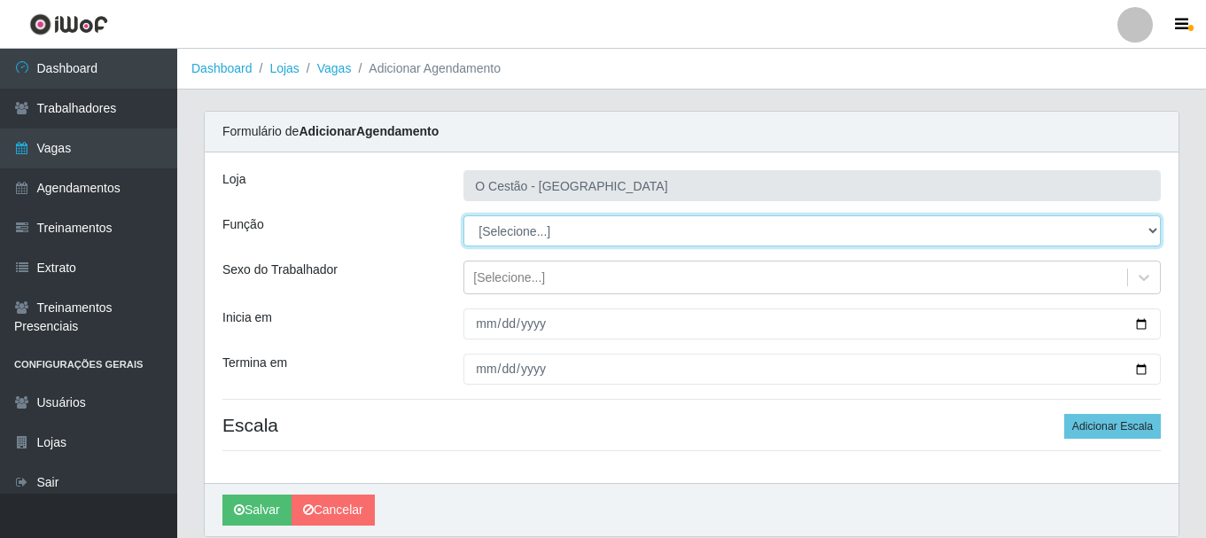
click at [544, 228] on select "[Selecione...] ASG ASG + ASG ++ Auxiliar de Estoque Auxiliar de Estoque + Auxil…" at bounding box center [812, 230] width 697 height 31
select select "22"
click at [464, 215] on select "[Selecione...] ASG ASG + ASG ++ Auxiliar de Estoque Auxiliar de Estoque + Auxil…" at bounding box center [812, 230] width 697 height 31
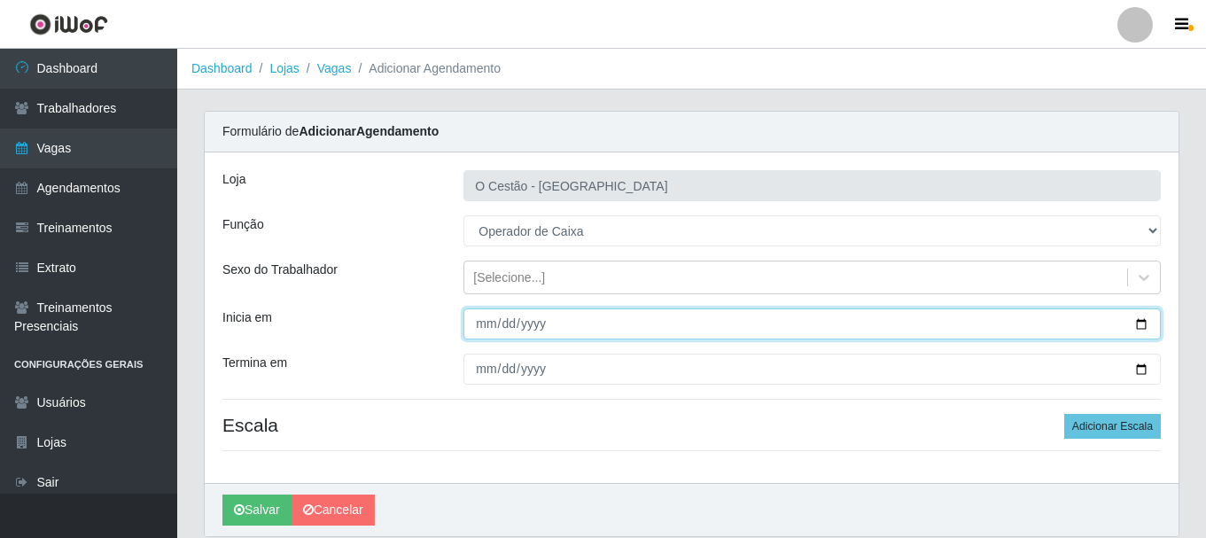
click at [476, 318] on input "Inicia em" at bounding box center [812, 323] width 697 height 31
type input "[DATE]"
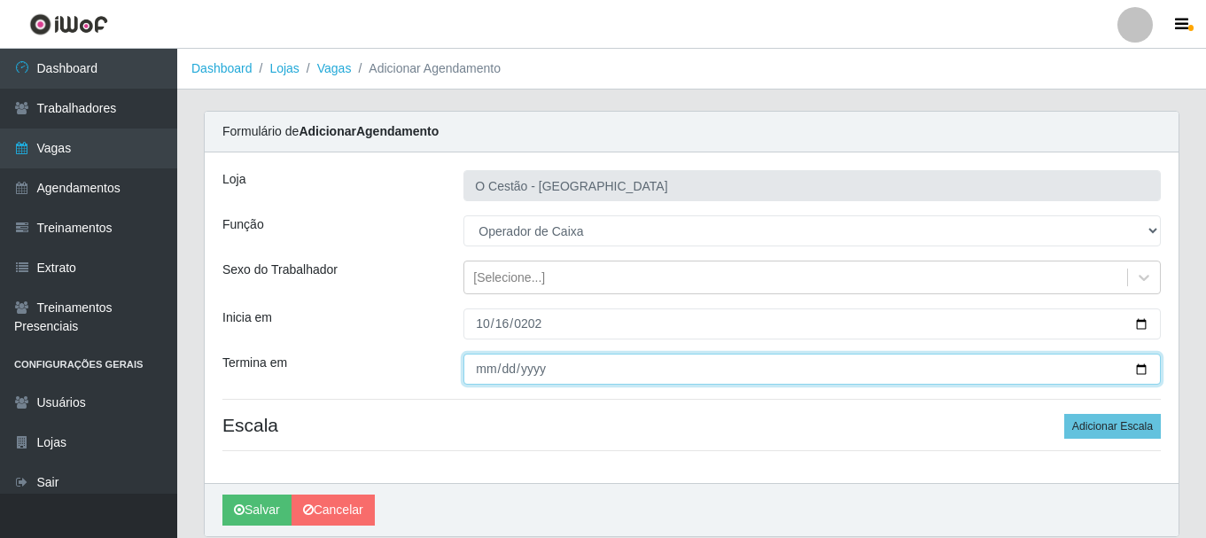
click at [480, 373] on input "Termina em" at bounding box center [812, 369] width 697 height 31
click at [613, 378] on input "Termina em" at bounding box center [812, 369] width 697 height 31
click at [575, 369] on input "Termina em" at bounding box center [812, 369] width 697 height 31
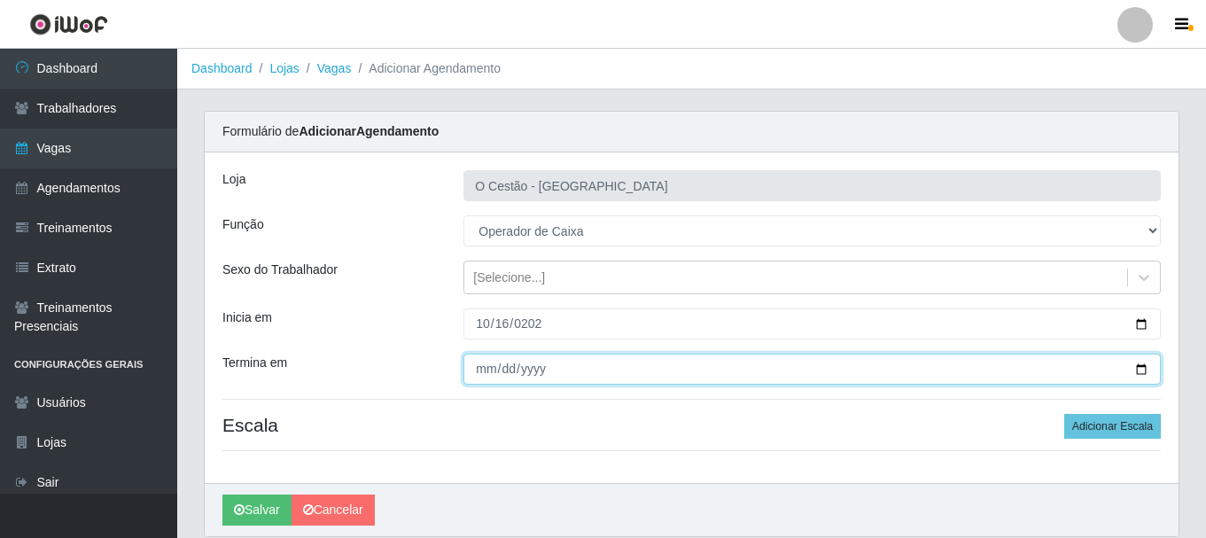
click at [514, 362] on input "Termina em" at bounding box center [812, 369] width 697 height 31
click at [537, 368] on input "Termina em" at bounding box center [812, 369] width 697 height 31
type input "[DATE]"
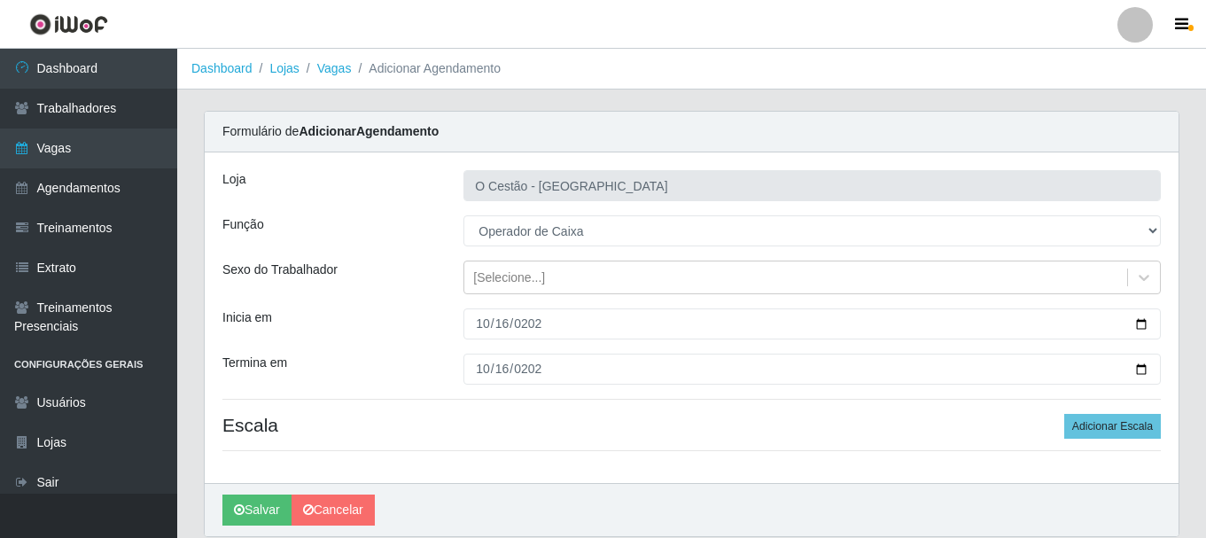
click at [604, 406] on div "Loja O Cestão - Bayeux Função [Selecione...] ASG ASG + ASG ++ Auxiliar de Estoq…" at bounding box center [692, 317] width 974 height 331
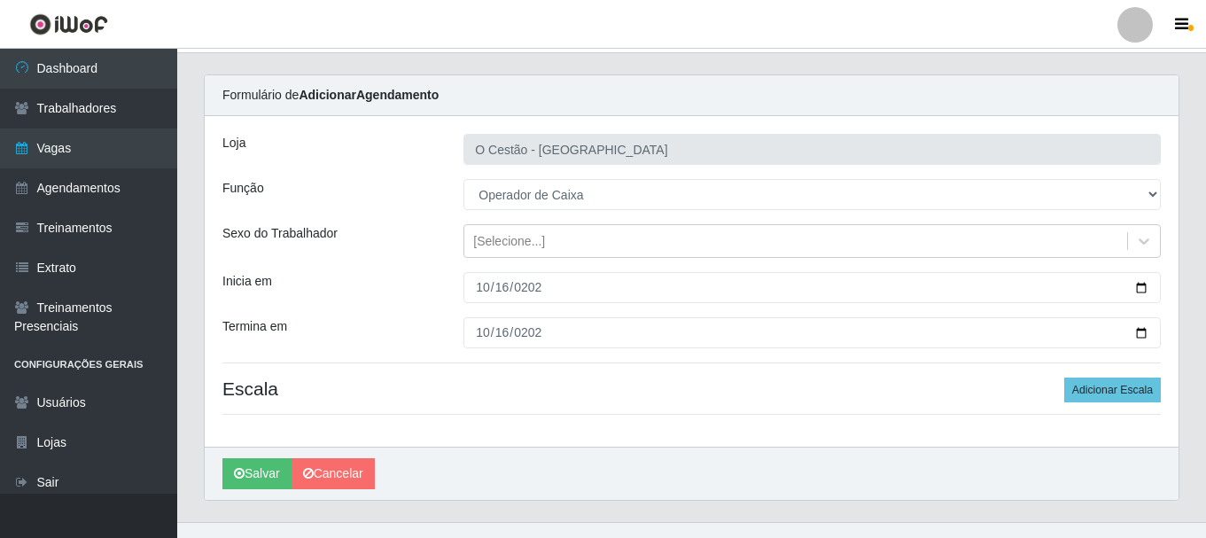
scroll to position [65, 0]
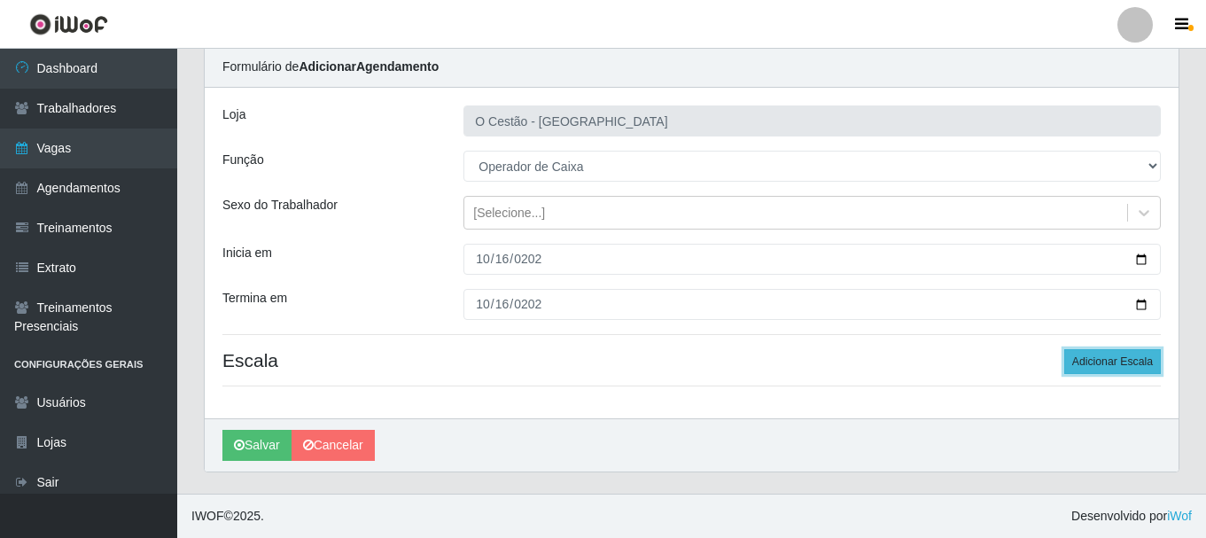
click at [1143, 371] on button "Adicionar Escala" at bounding box center [1112, 361] width 97 height 25
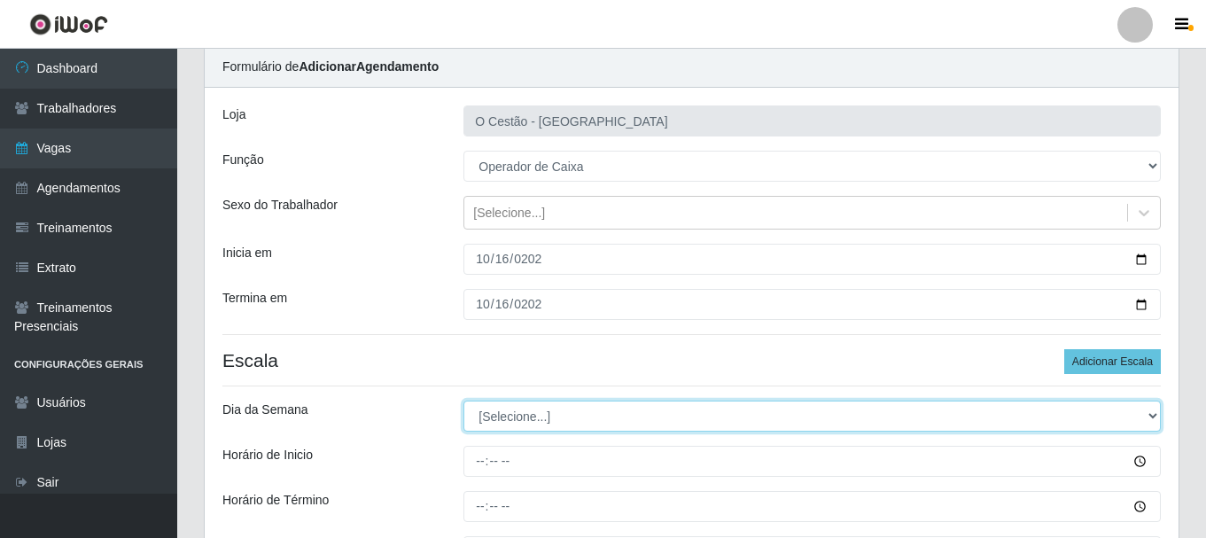
click at [498, 419] on select "[Selecione...] Segunda Terça Quarta Quinta Sexta Sábado Domingo" at bounding box center [812, 416] width 697 height 31
select select "4"
click at [464, 401] on select "[Selecione...] Segunda Terça Quarta Quinta Sexta Sábado Domingo" at bounding box center [812, 416] width 697 height 31
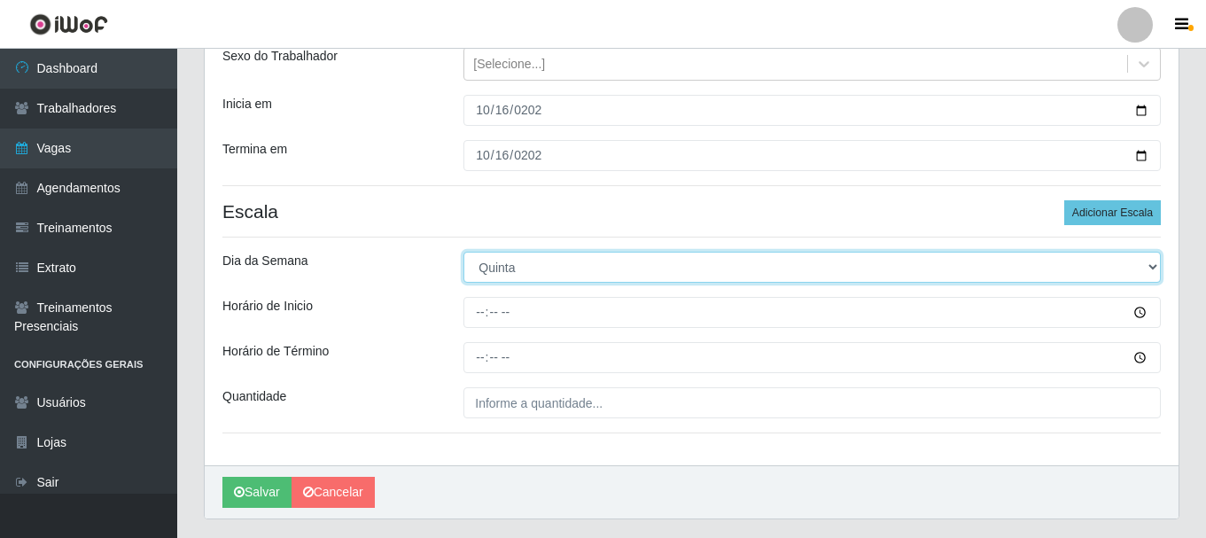
scroll to position [242, 0]
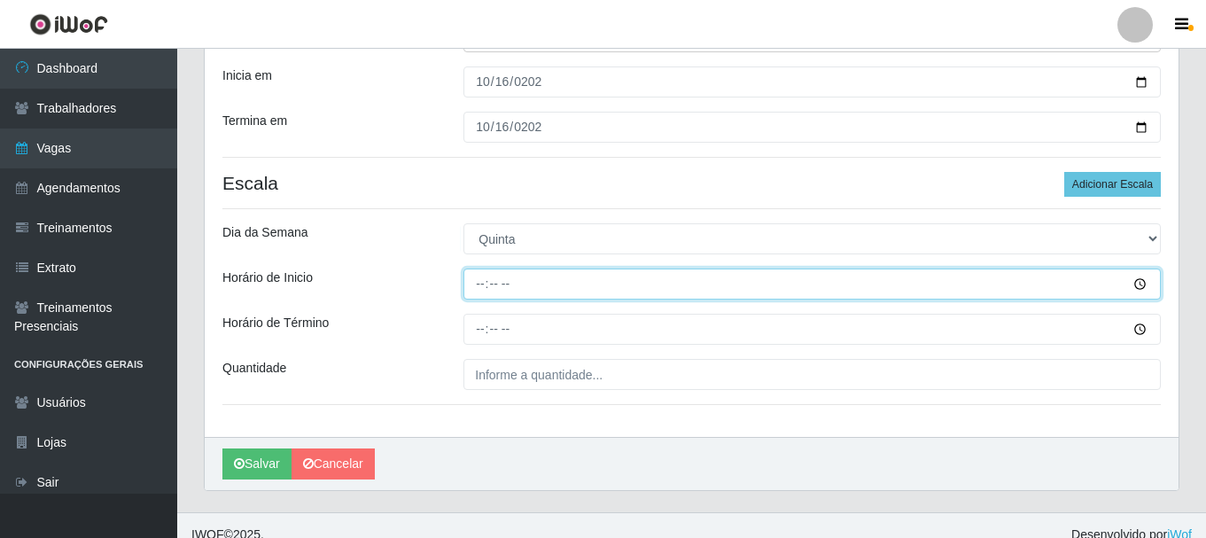
click at [486, 284] on input "Horário de Inicio" at bounding box center [812, 284] width 697 height 31
type input "15:00"
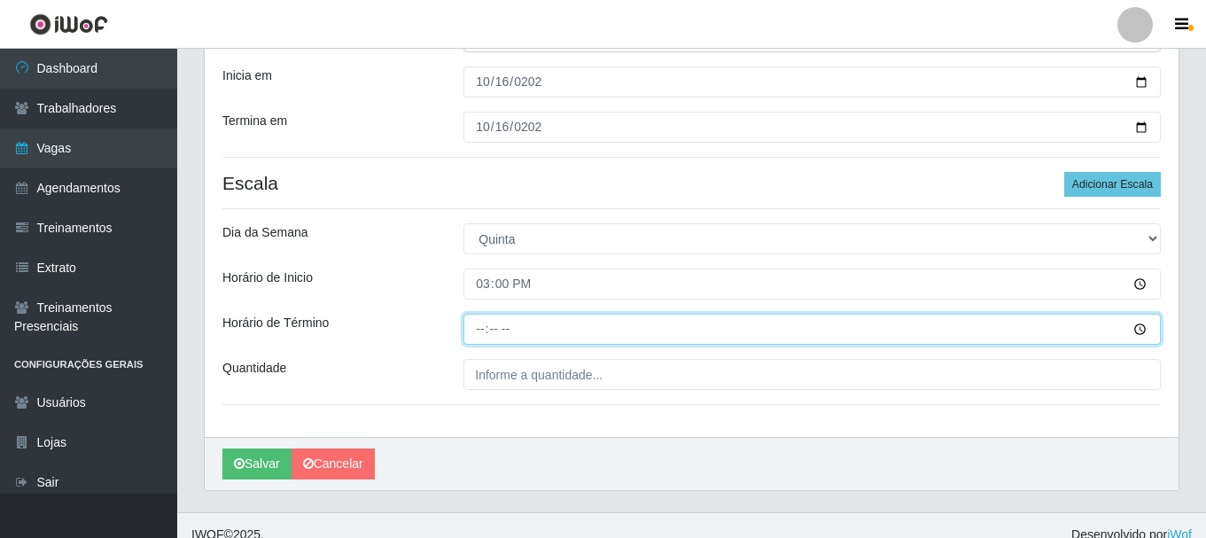
click at [485, 337] on input "Horário de Término" at bounding box center [812, 329] width 697 height 31
type input "21:00"
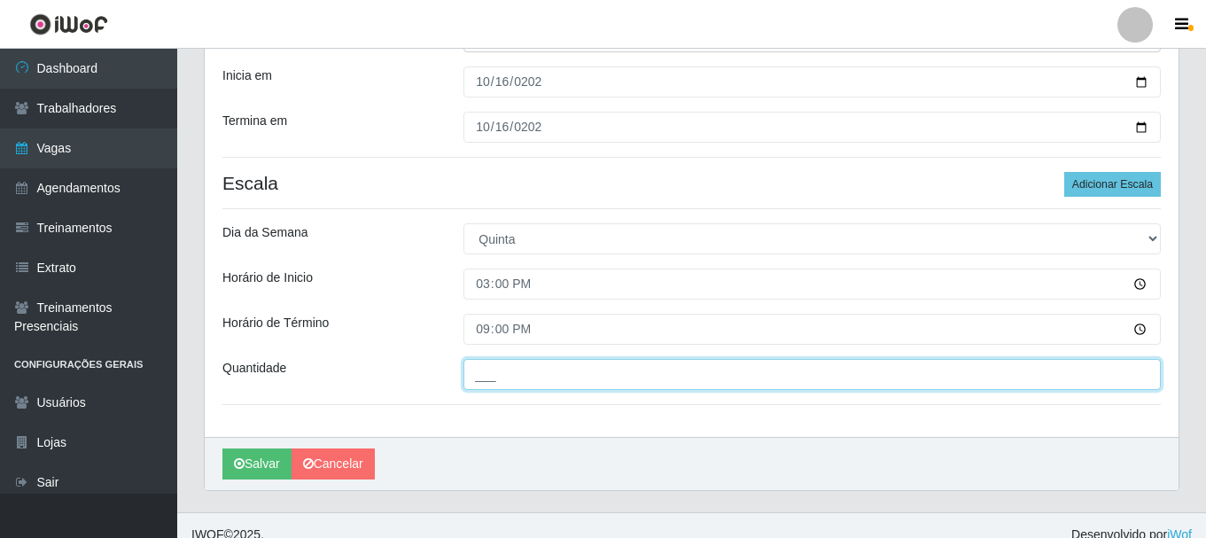
click at [540, 375] on input "___" at bounding box center [812, 374] width 697 height 31
type input "1__"
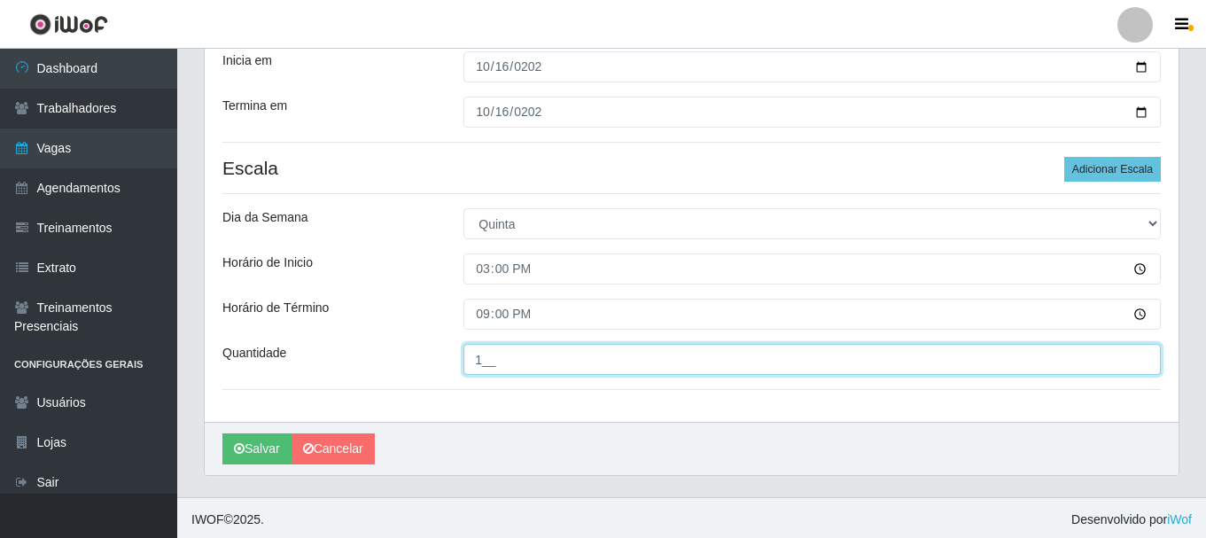
scroll to position [261, 0]
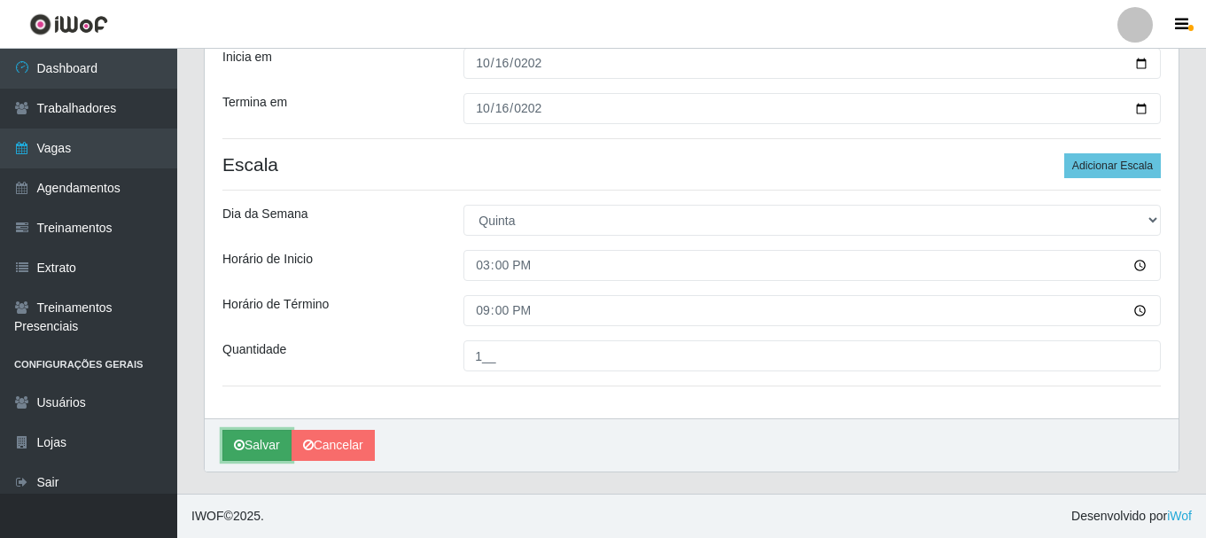
click at [261, 452] on button "Salvar" at bounding box center [256, 445] width 69 height 31
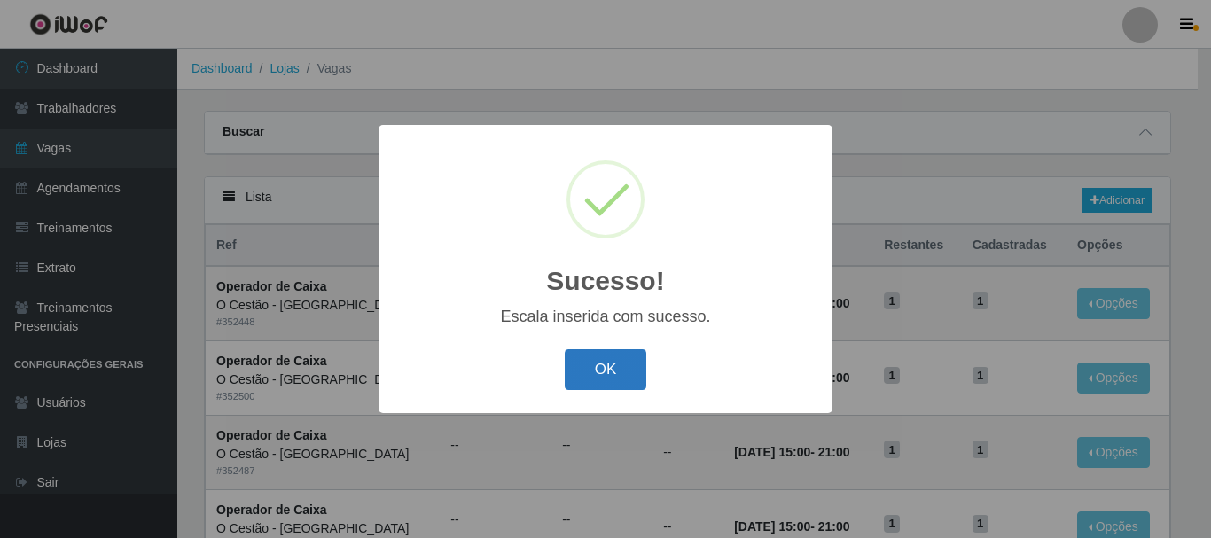
click at [619, 372] on button "OK" at bounding box center [606, 370] width 82 height 42
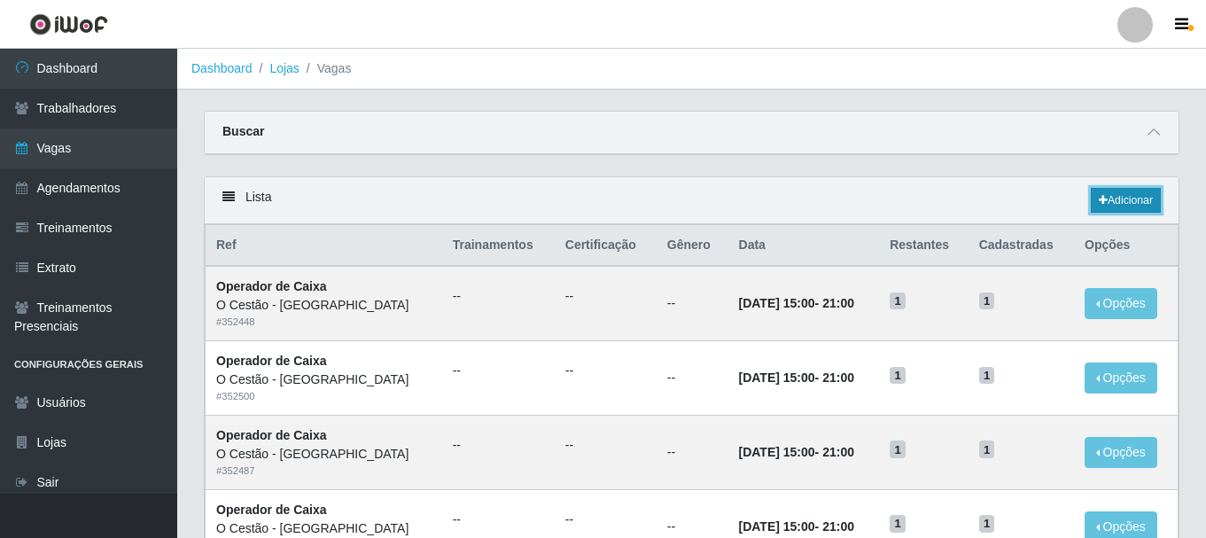
click at [1121, 191] on link "Adicionar" at bounding box center [1126, 200] width 70 height 25
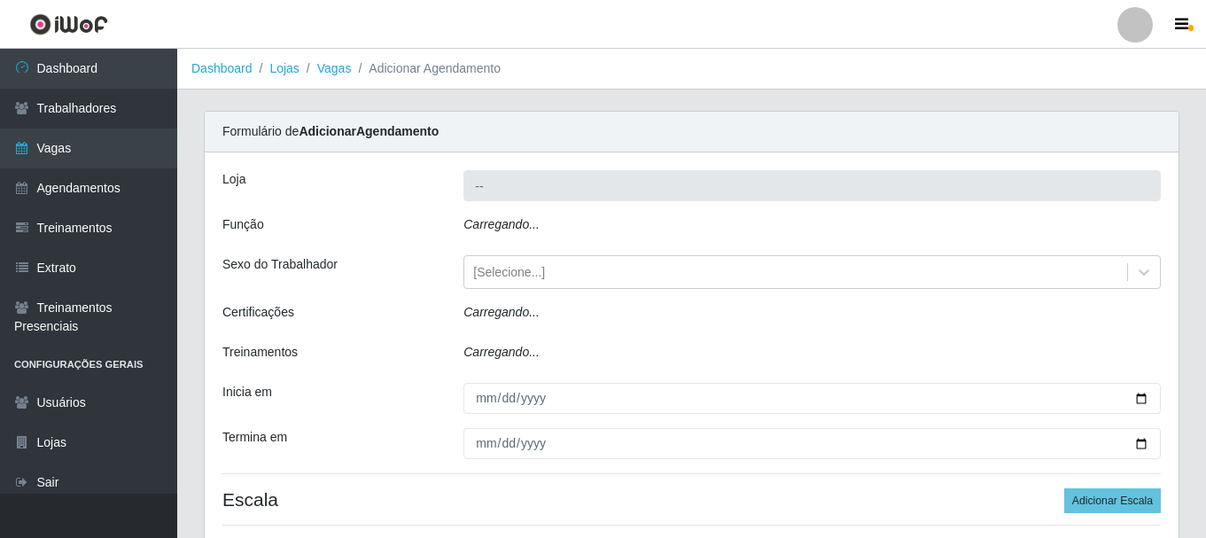
type input "O Cestão - [GEOGRAPHIC_DATA]"
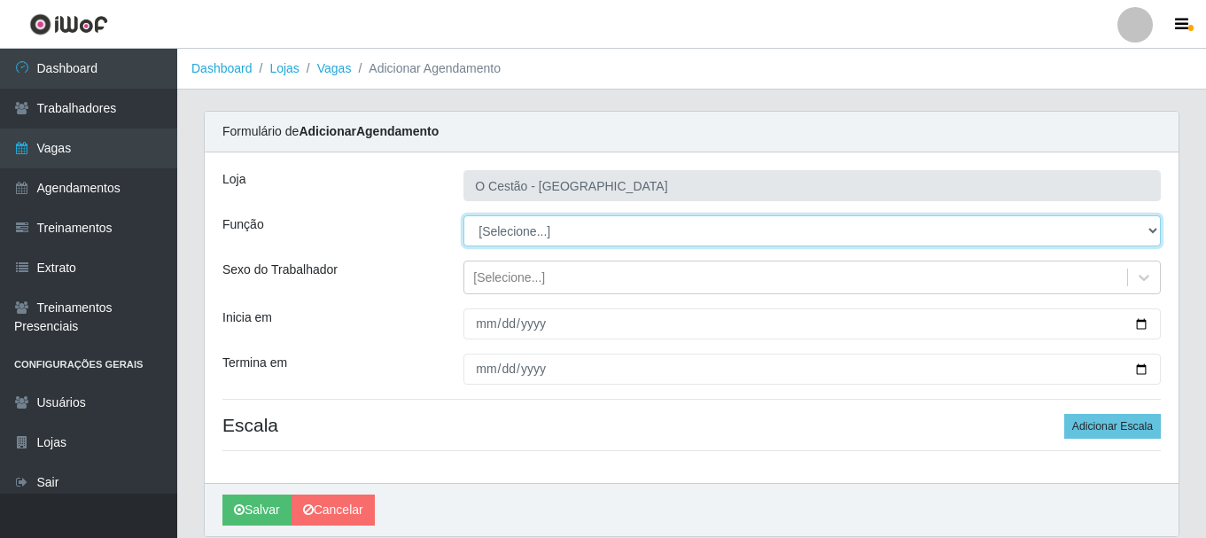
click at [544, 233] on select "[Selecione...] ASG ASG + ASG ++ Auxiliar de Estoque Auxiliar de Estoque + Auxil…" at bounding box center [812, 230] width 697 height 31
select select "22"
click at [464, 215] on select "[Selecione...] ASG ASG + ASG ++ Auxiliar de Estoque Auxiliar de Estoque + Auxil…" at bounding box center [812, 230] width 697 height 31
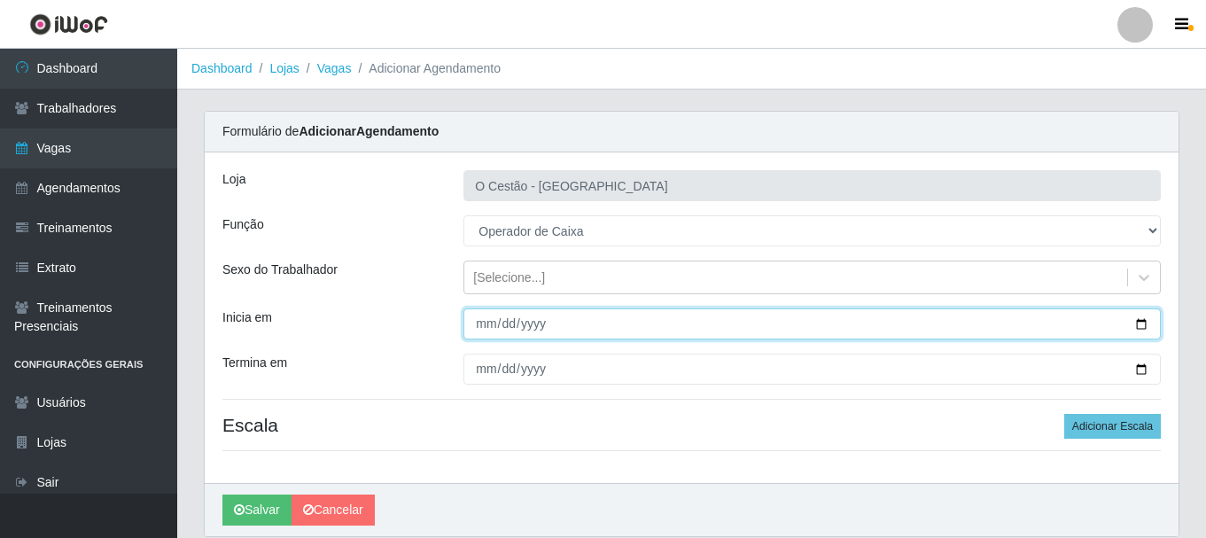
click at [484, 318] on input "Inicia em" at bounding box center [812, 323] width 697 height 31
type input "[DATE]"
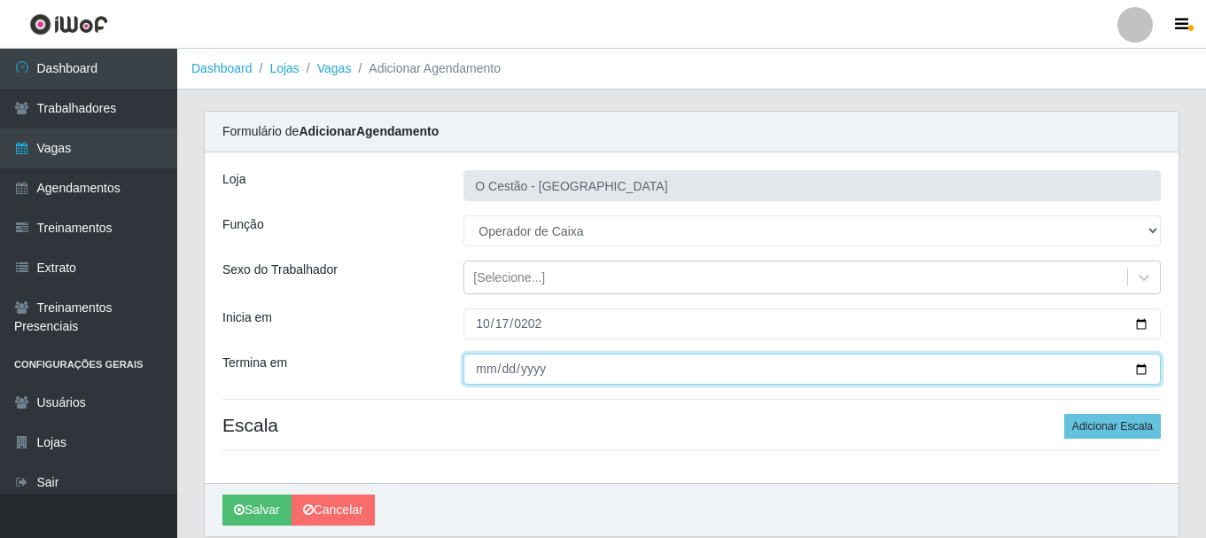
click at [479, 365] on input "Termina em" at bounding box center [812, 369] width 697 height 31
type input "[DATE]"
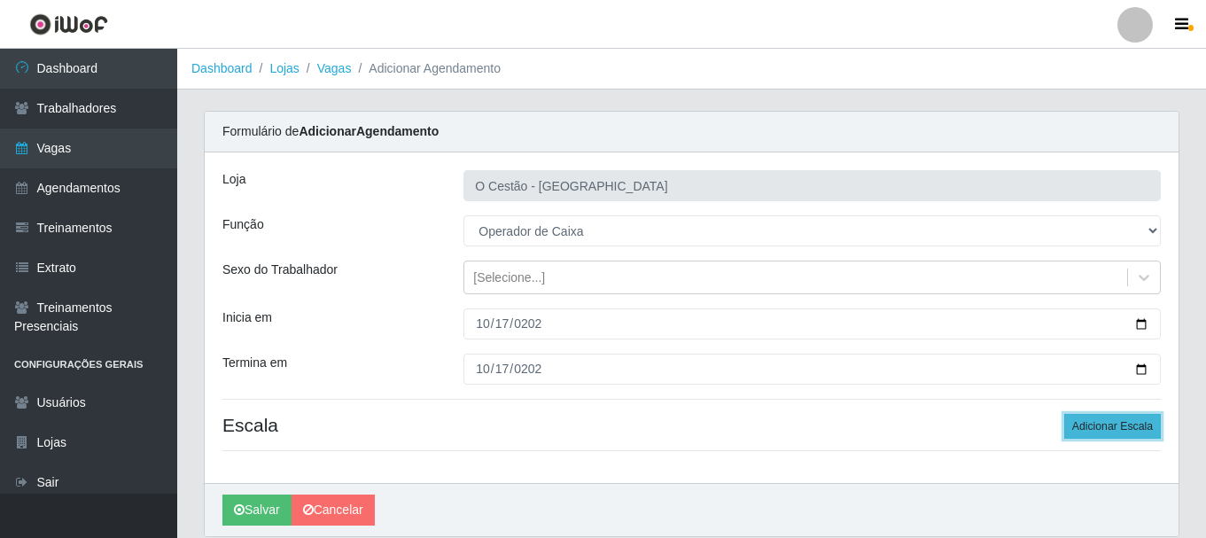
click at [1132, 421] on button "Adicionar Escala" at bounding box center [1112, 426] width 97 height 25
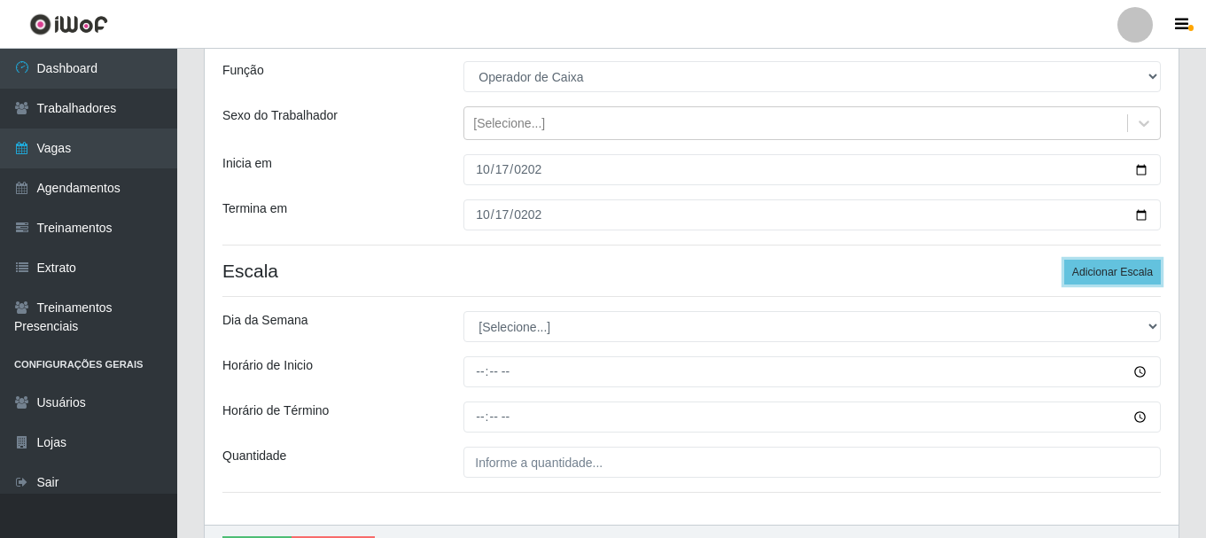
scroll to position [177, 0]
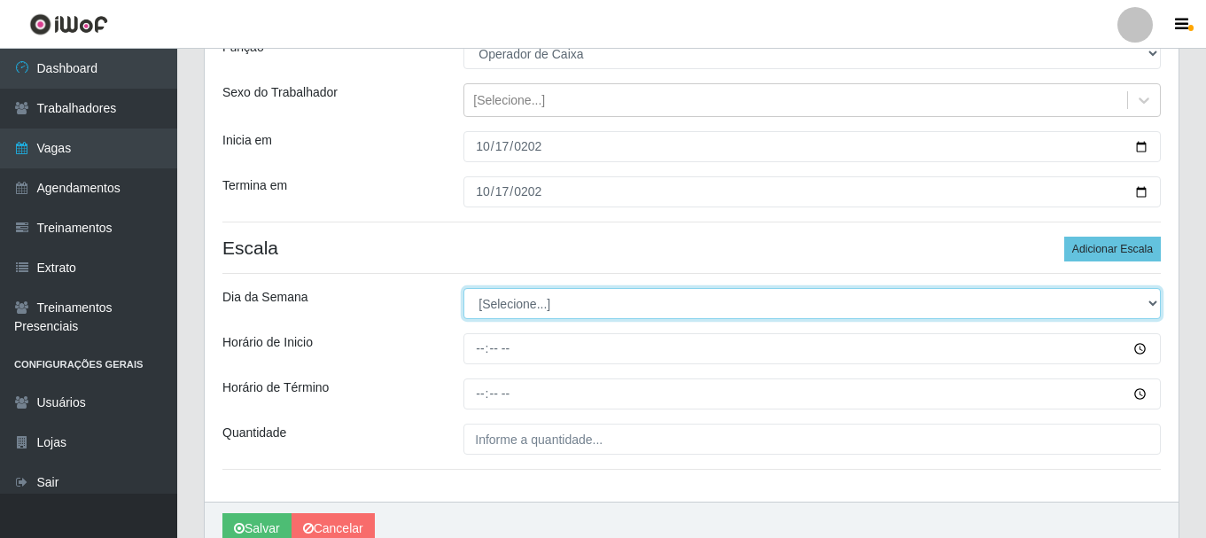
click at [549, 307] on select "[Selecione...] Segunda Terça Quarta Quinta Sexta Sábado Domingo" at bounding box center [812, 303] width 697 height 31
select select "5"
click at [464, 288] on select "[Selecione...] Segunda Terça Quarta Quinta Sexta Sábado Domingo" at bounding box center [812, 303] width 697 height 31
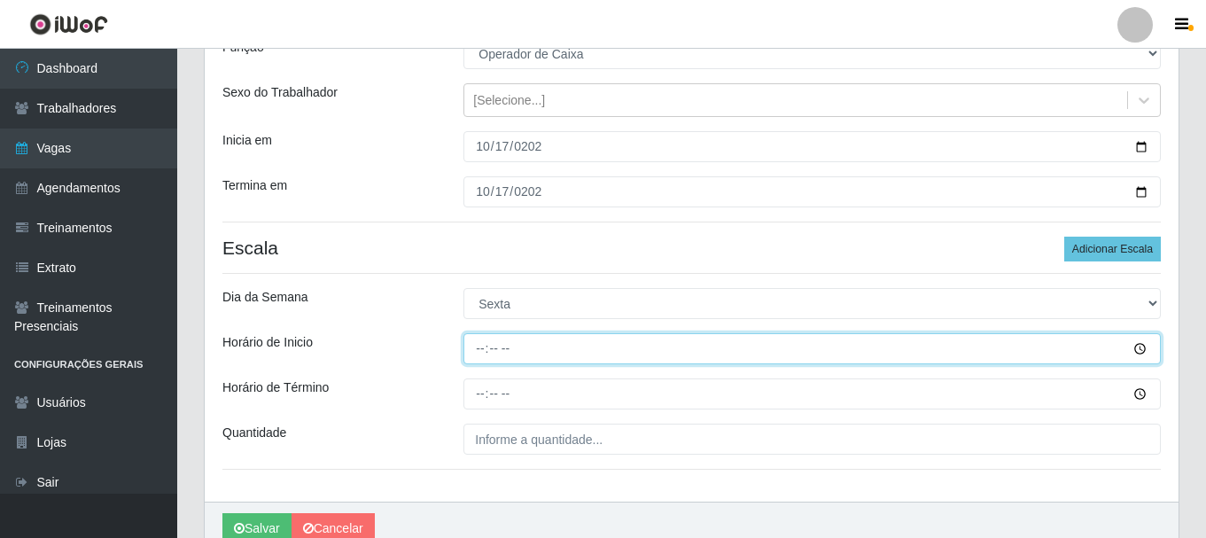
click at [478, 349] on input "Horário de Inicio" at bounding box center [812, 348] width 697 height 31
type input "15:00"
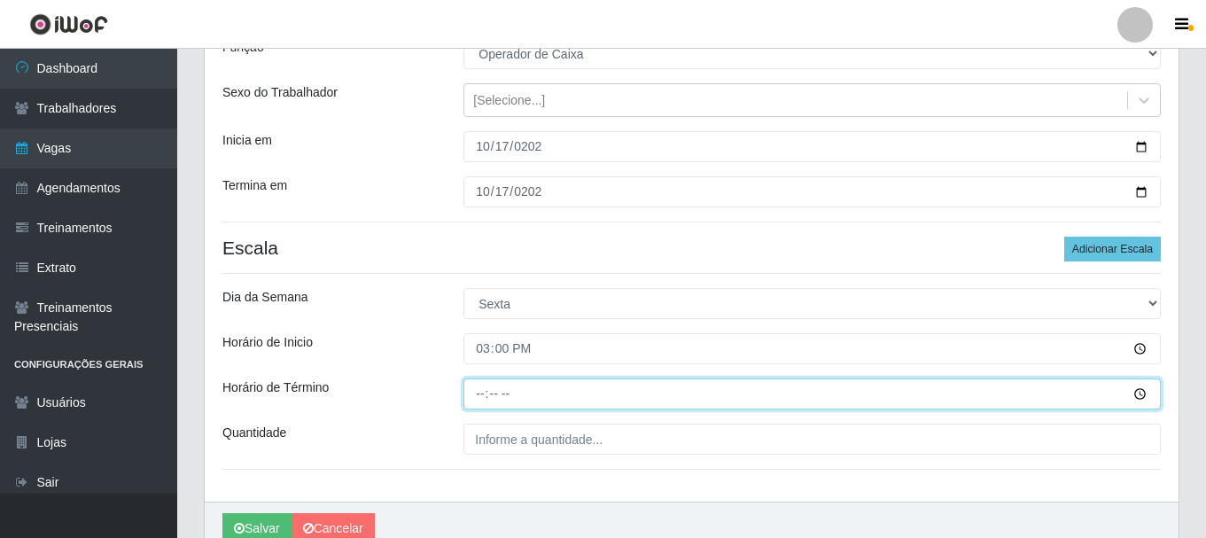
click at [483, 397] on input "Horário de Término" at bounding box center [812, 393] width 697 height 31
type input "21:00"
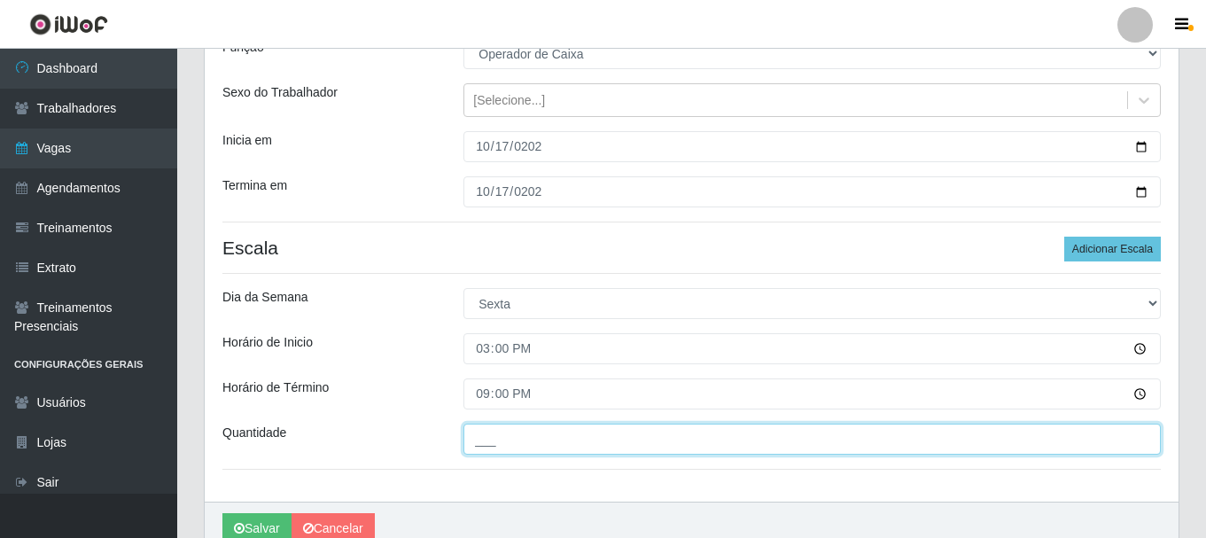
click at [510, 444] on input "___" at bounding box center [812, 439] width 697 height 31
type input "1__"
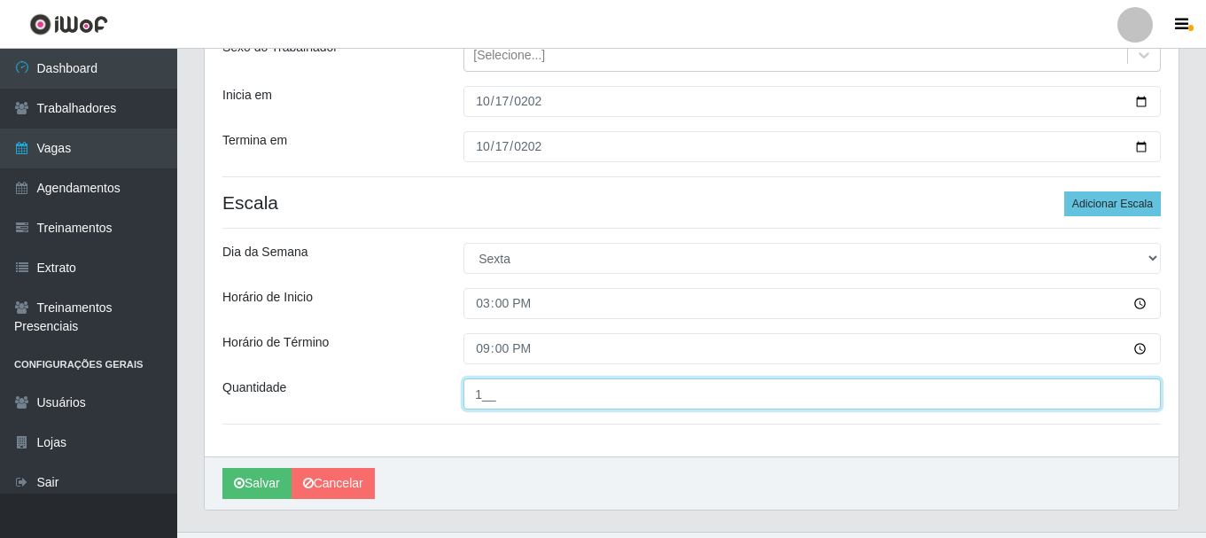
scroll to position [261, 0]
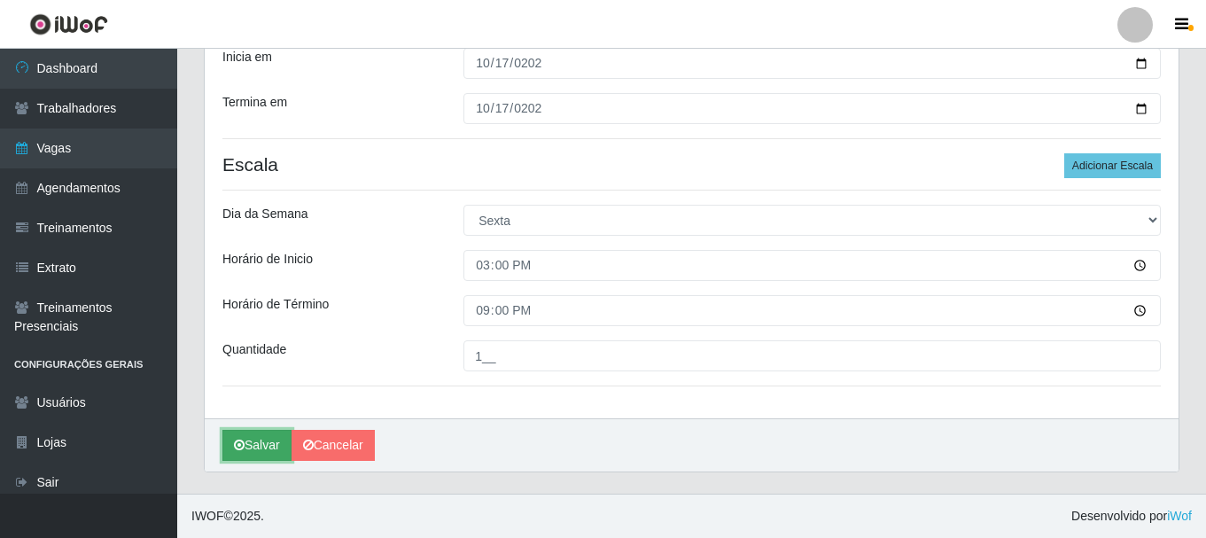
click at [273, 433] on button "Salvar" at bounding box center [256, 445] width 69 height 31
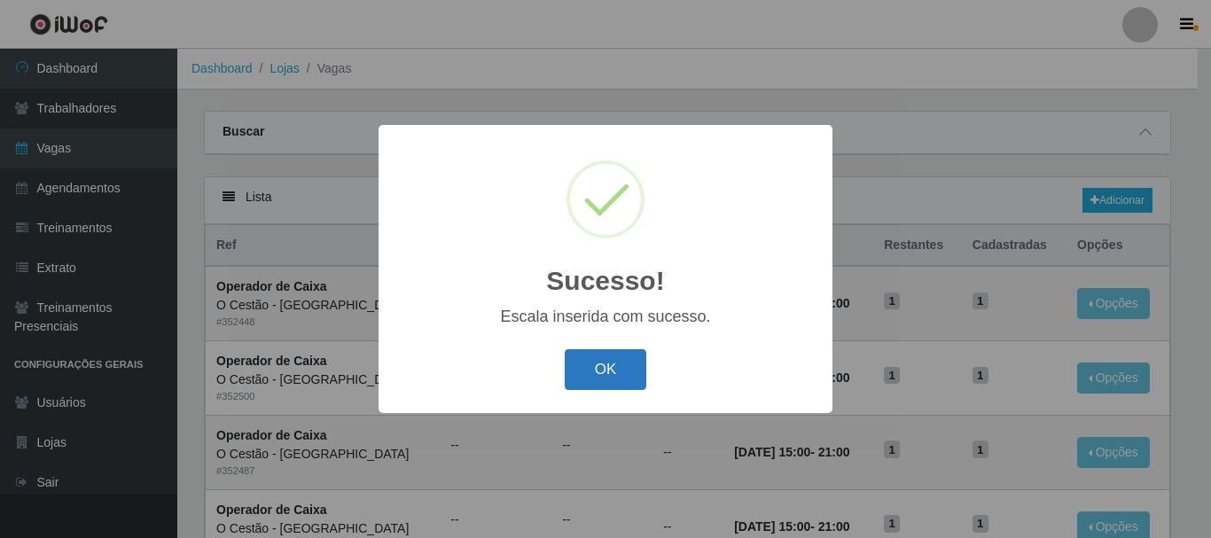
click at [579, 371] on button "OK" at bounding box center [606, 370] width 82 height 42
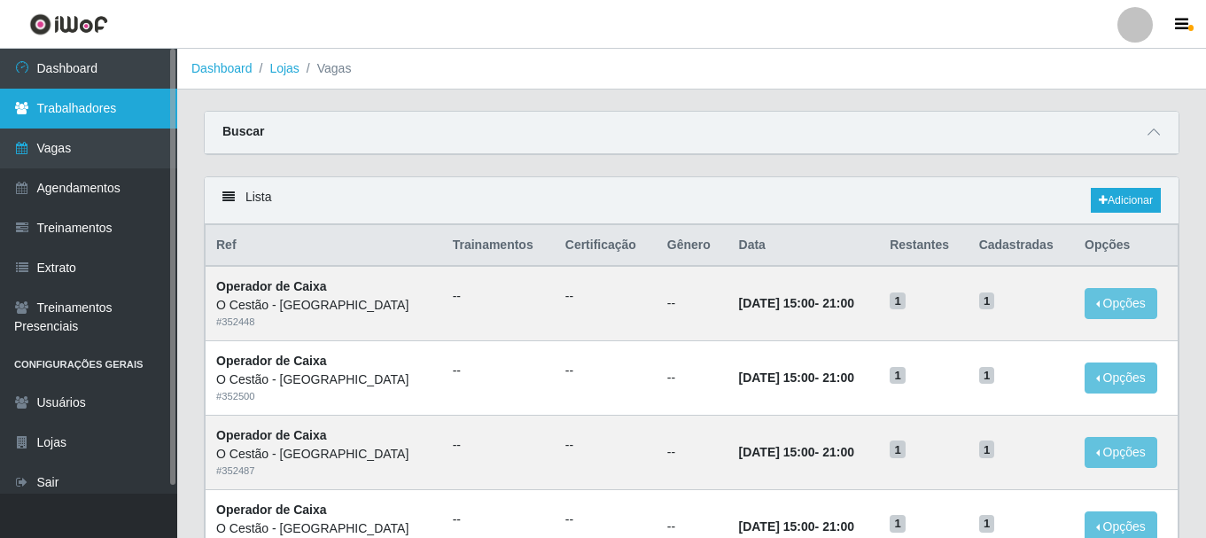
click at [79, 117] on link "Trabalhadores" at bounding box center [88, 109] width 177 height 40
click at [76, 111] on link "Trabalhadores" at bounding box center [88, 109] width 177 height 40
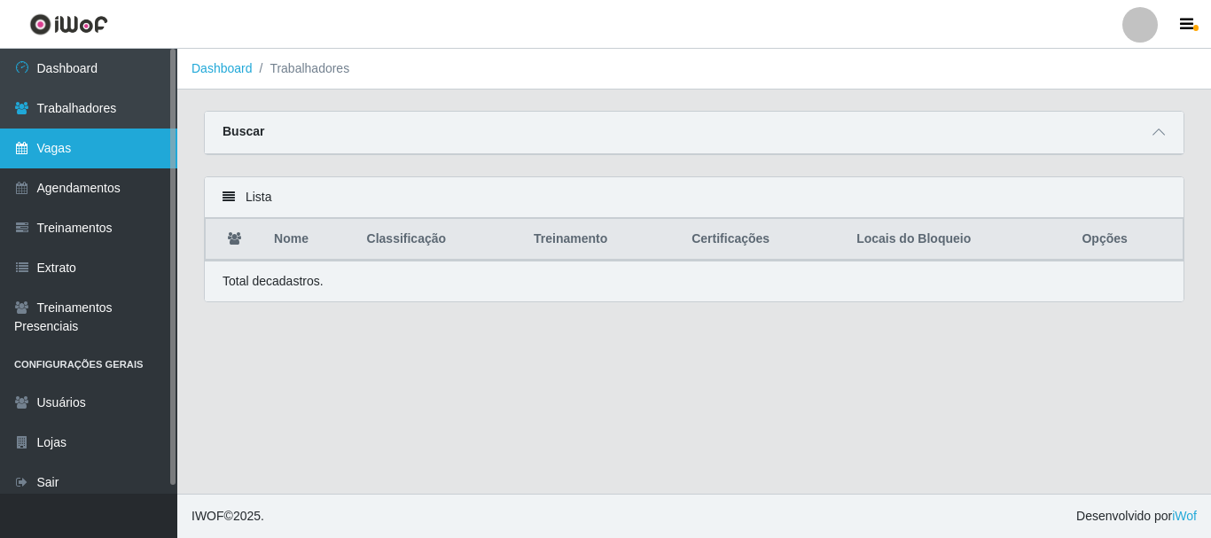
click at [79, 160] on link "Vagas" at bounding box center [88, 149] width 177 height 40
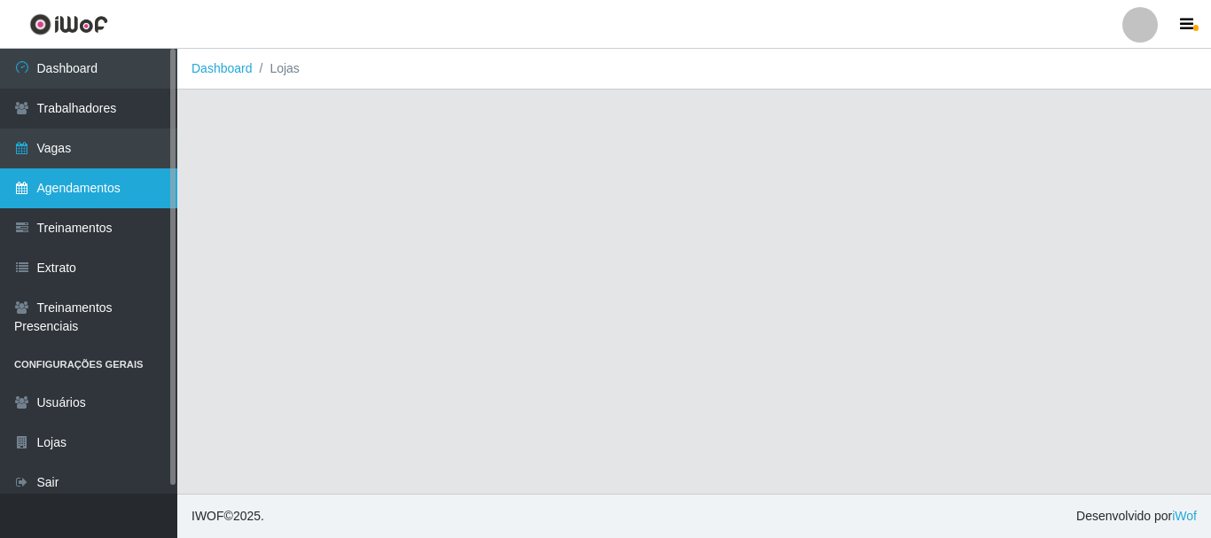
click at [93, 190] on link "Agendamentos" at bounding box center [88, 188] width 177 height 40
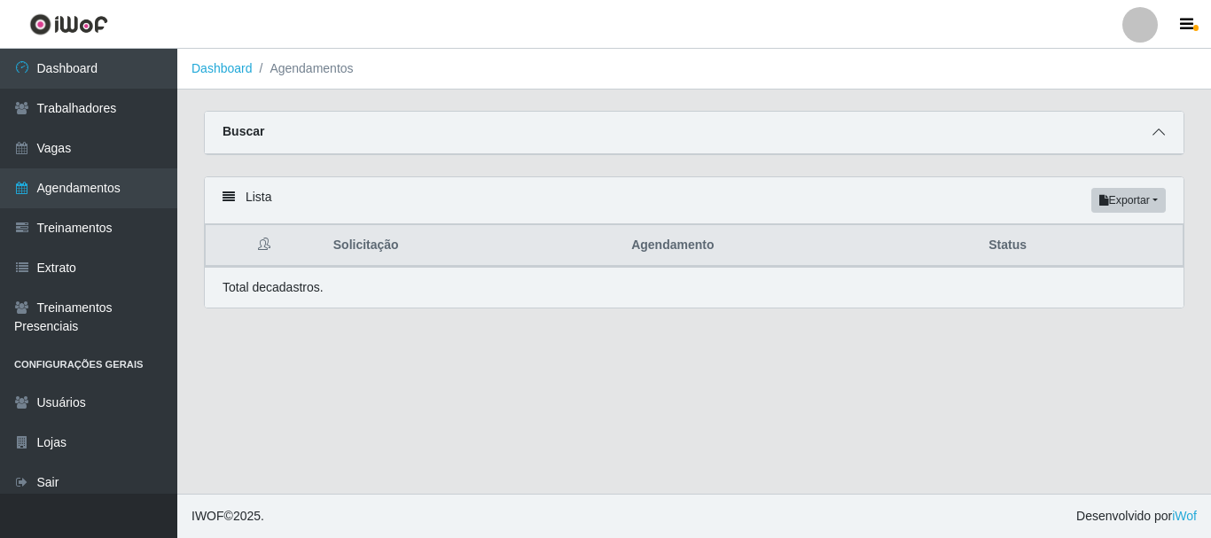
click at [1156, 129] on icon at bounding box center [1158, 132] width 12 height 12
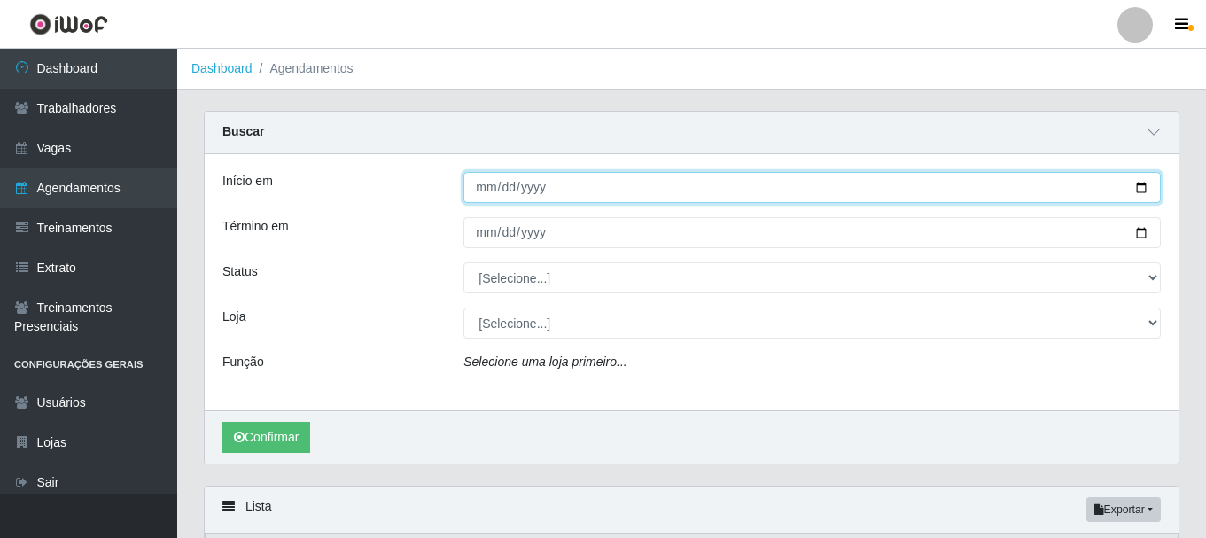
click at [488, 185] on input "Início em" at bounding box center [812, 187] width 697 height 31
type input "[PHONE_NUMBER]"
type input "[DATE]"
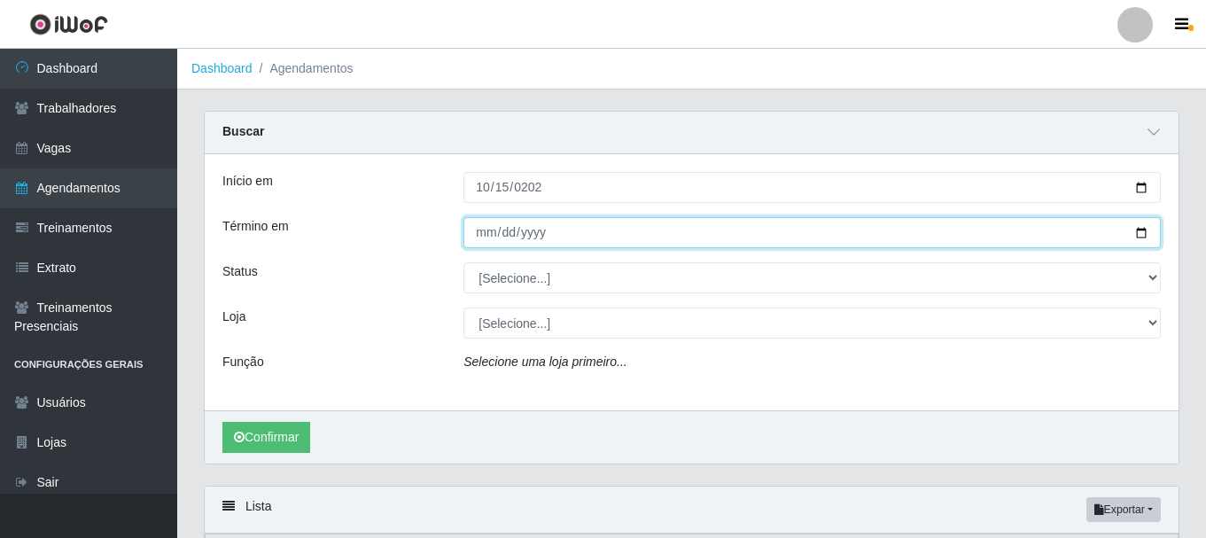
click at [483, 221] on input "Término em" at bounding box center [812, 232] width 697 height 31
type input "[DATE]"
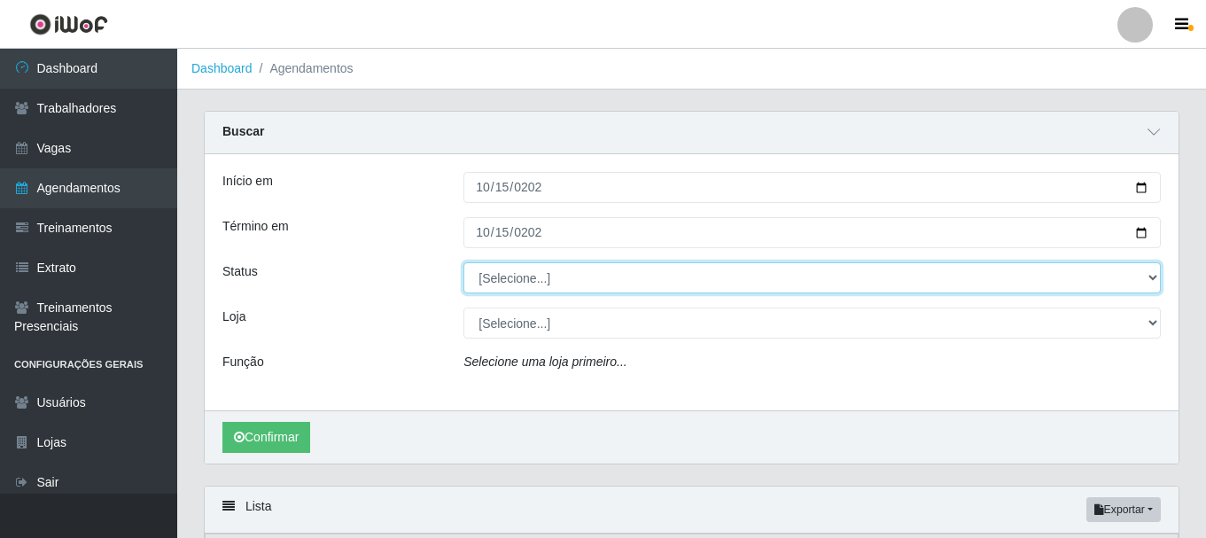
click at [539, 266] on select "[Selecione...] AGENDADO AGUARDANDO LIBERAR EM ANDAMENTO EM REVISÃO FINALIZADO C…" at bounding box center [812, 277] width 697 height 31
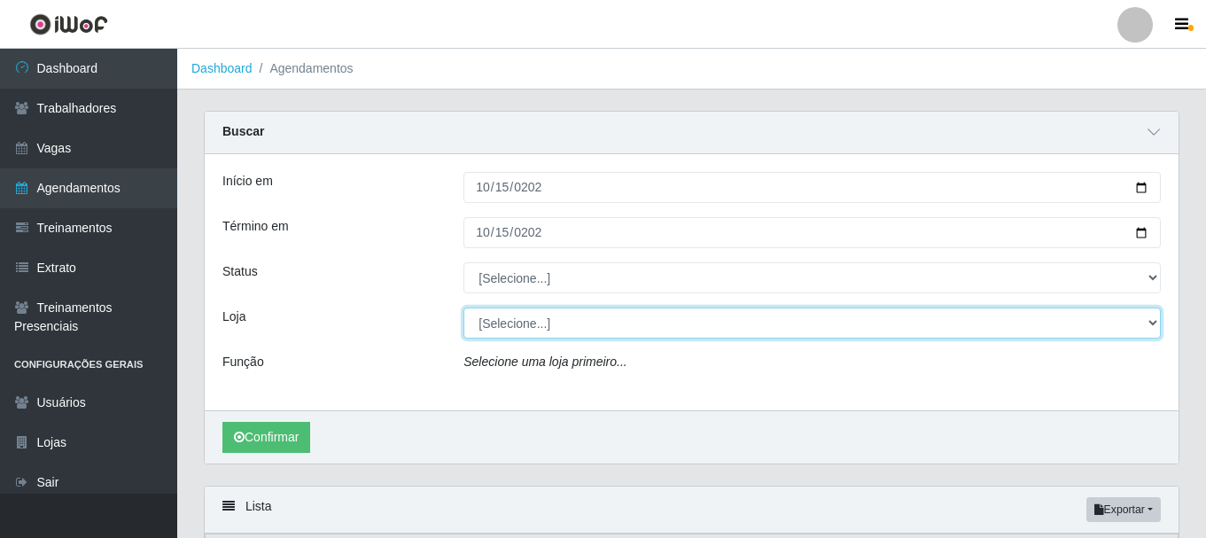
click at [512, 332] on select "[Selecione...] O Cestão - [GEOGRAPHIC_DATA]" at bounding box center [812, 323] width 697 height 31
click at [511, 320] on select "[Selecione...] O Cestão - [GEOGRAPHIC_DATA]" at bounding box center [812, 323] width 697 height 31
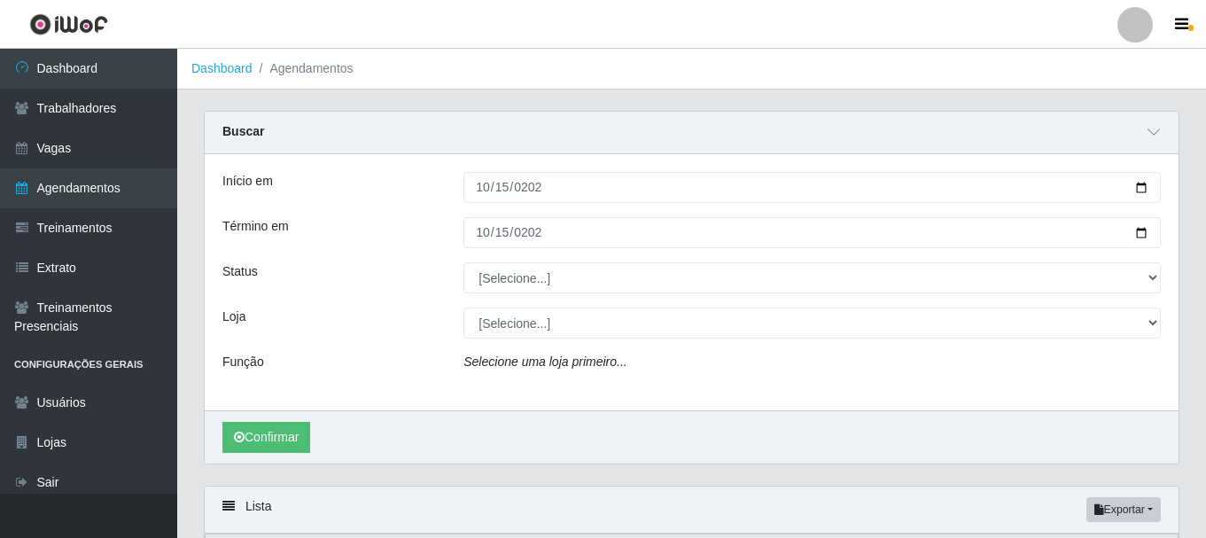
click at [596, 352] on div "Início em [DATE] Término em [DATE] Status [Selecione...] AGENDADO AGUARDANDO LI…" at bounding box center [692, 282] width 974 height 256
click at [575, 352] on div "Início em [DATE] Término em [DATE] Status [Selecione...] AGENDADO AGUARDANDO LI…" at bounding box center [692, 282] width 974 height 256
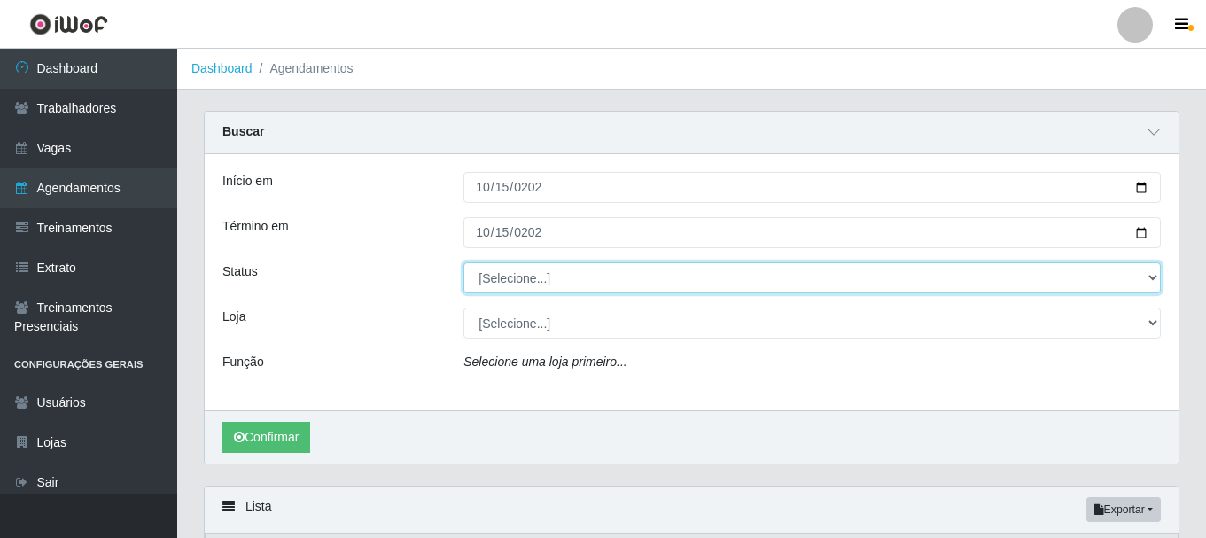
click at [527, 275] on select "[Selecione...] AGENDADO AGUARDANDO LIBERAR EM ANDAMENTO EM REVISÃO FINALIZADO C…" at bounding box center [812, 277] width 697 height 31
select select "AGUARDANDO LIBERAR"
click at [464, 263] on select "[Selecione...] AGENDADO AGUARDANDO LIBERAR EM ANDAMENTO EM REVISÃO FINALIZADO C…" at bounding box center [812, 277] width 697 height 31
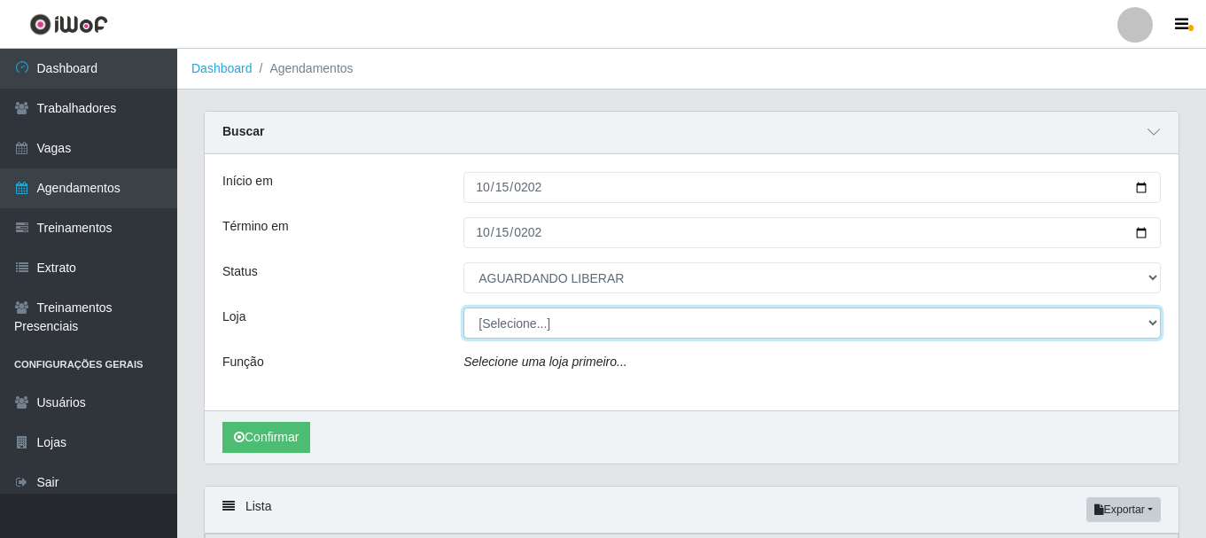
click at [559, 327] on select "[Selecione...] O Cestão - [GEOGRAPHIC_DATA]" at bounding box center [812, 323] width 697 height 31
select select "238"
click at [464, 308] on select "[Selecione...] O Cestão - [GEOGRAPHIC_DATA]" at bounding box center [812, 323] width 697 height 31
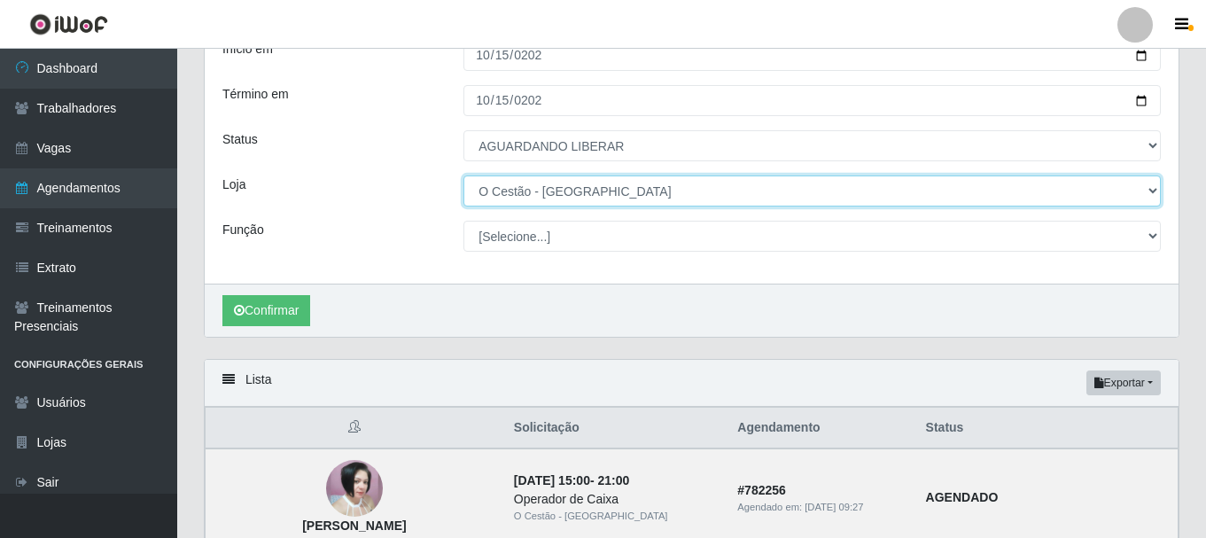
scroll to position [89, 0]
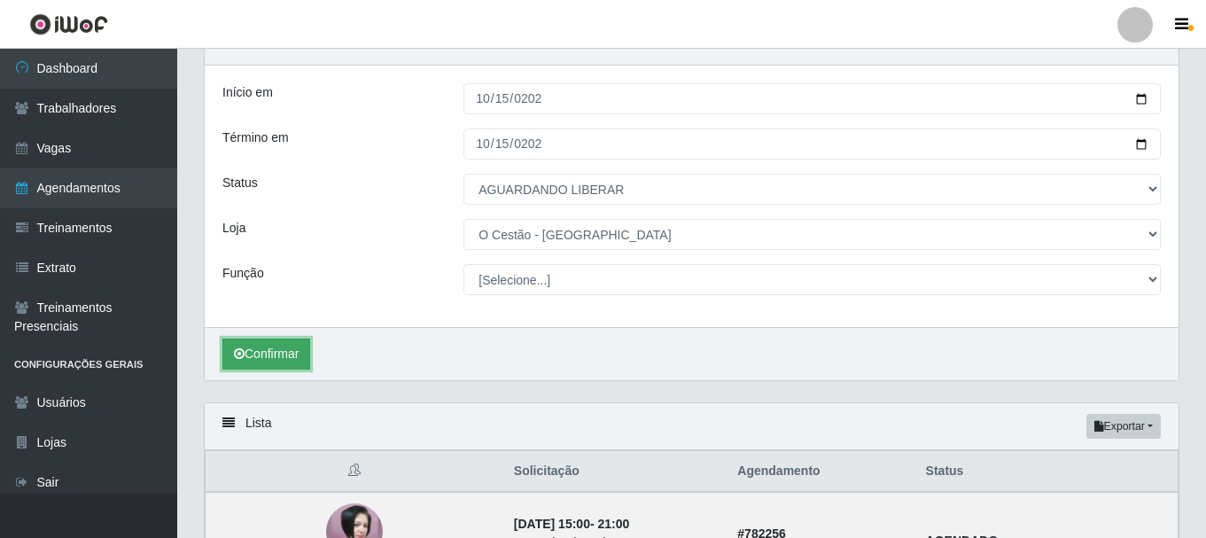
click at [263, 356] on button "Confirmar" at bounding box center [266, 354] width 88 height 31
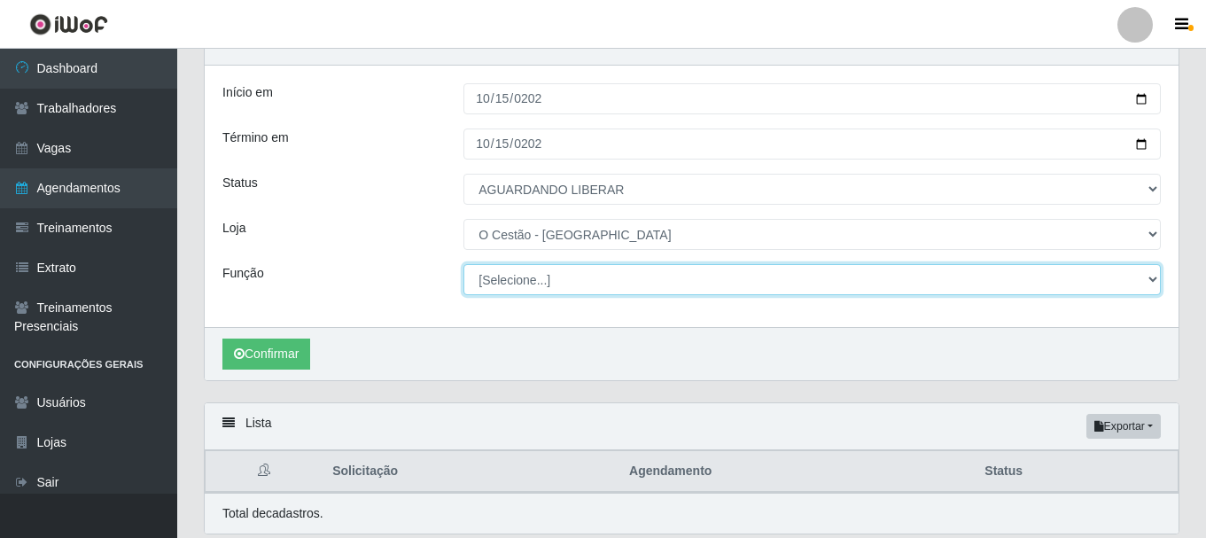
click at [571, 278] on select "[Selecione...] ASG ASG + ASG ++ Auxiliar de Estoque Auxiliar de Estoque + Auxil…" at bounding box center [812, 279] width 697 height 31
select select "22"
click at [464, 265] on select "[Selecione...] ASG ASG + ASG ++ Auxiliar de Estoque Auxiliar de Estoque + Auxil…" at bounding box center [812, 279] width 697 height 31
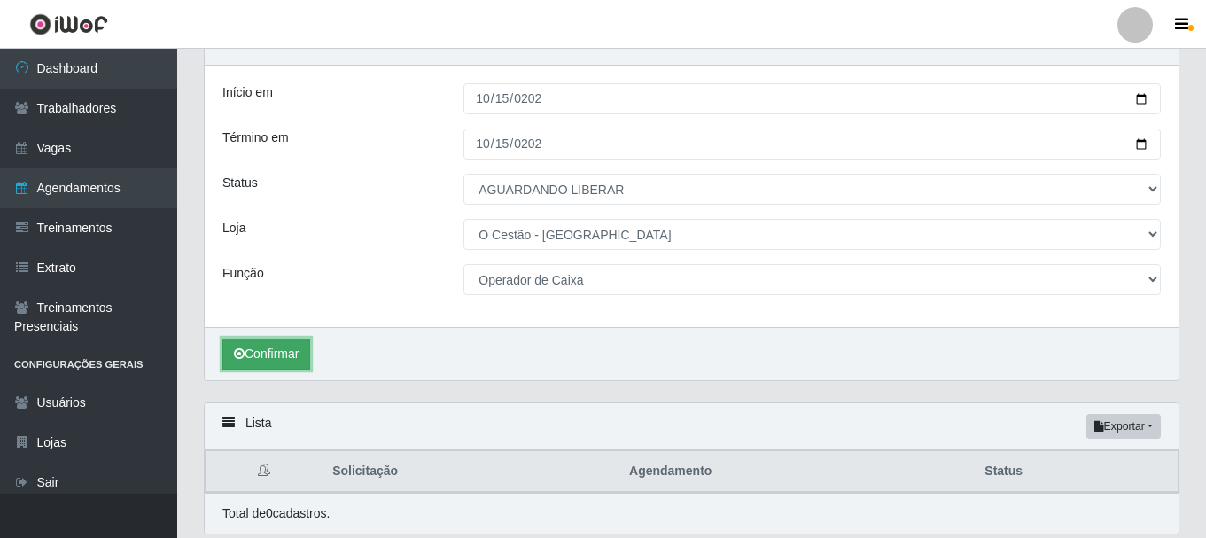
click at [274, 357] on button "Confirmar" at bounding box center [266, 354] width 88 height 31
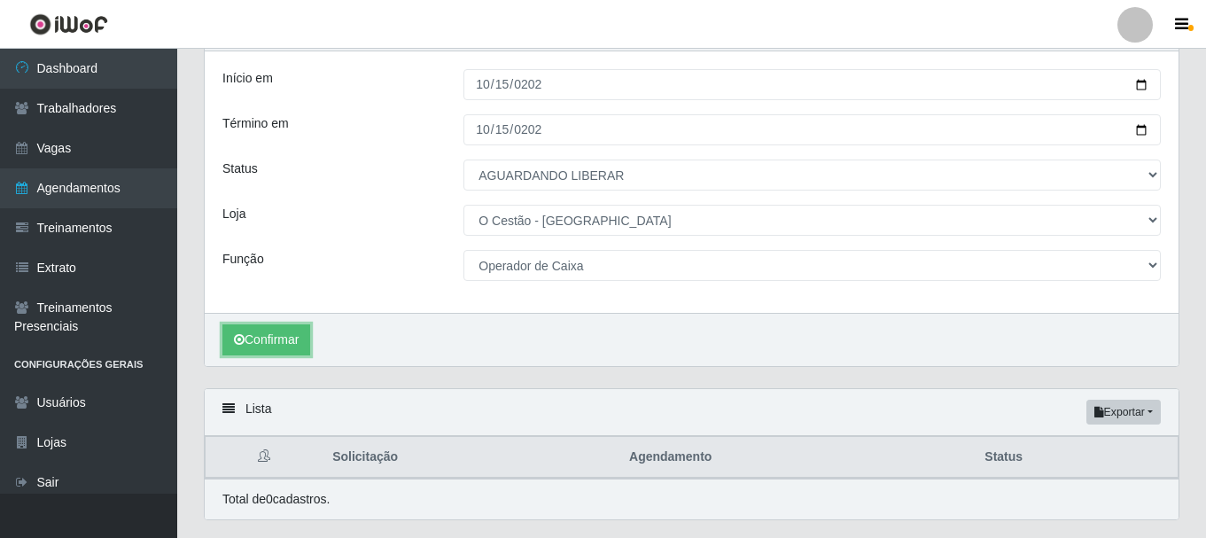
scroll to position [63, 0]
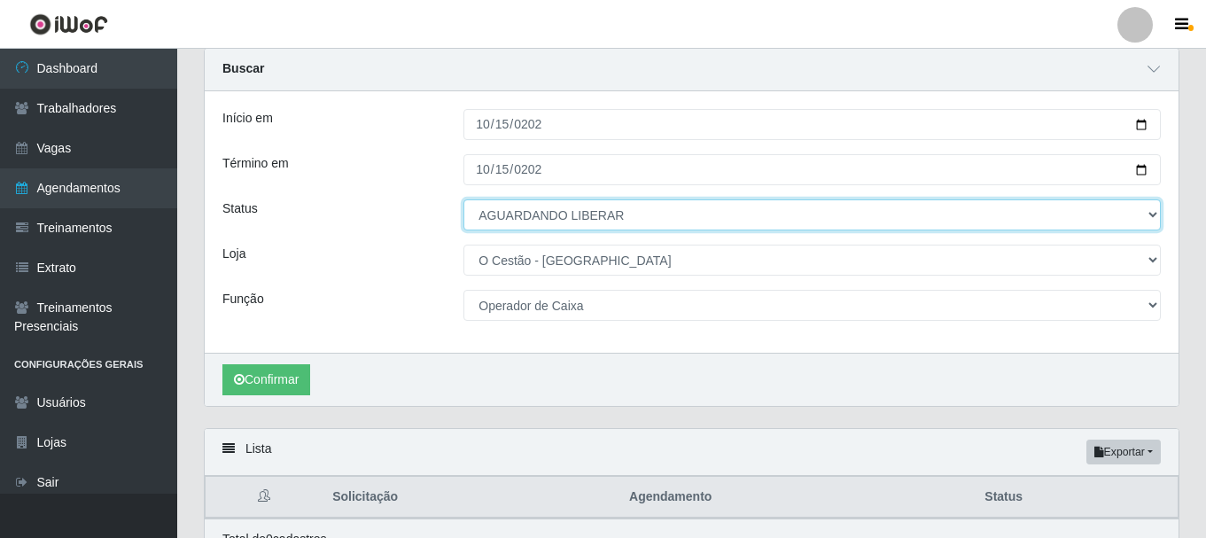
click at [534, 203] on select "[Selecione...] AGENDADO AGUARDANDO LIBERAR EM ANDAMENTO EM REVISÃO FINALIZADO C…" at bounding box center [812, 214] width 697 height 31
select select "AGENDADO"
click at [464, 200] on select "[Selecione...] AGENDADO AGUARDANDO LIBERAR EM ANDAMENTO EM REVISÃO FINALIZADO C…" at bounding box center [812, 214] width 697 height 31
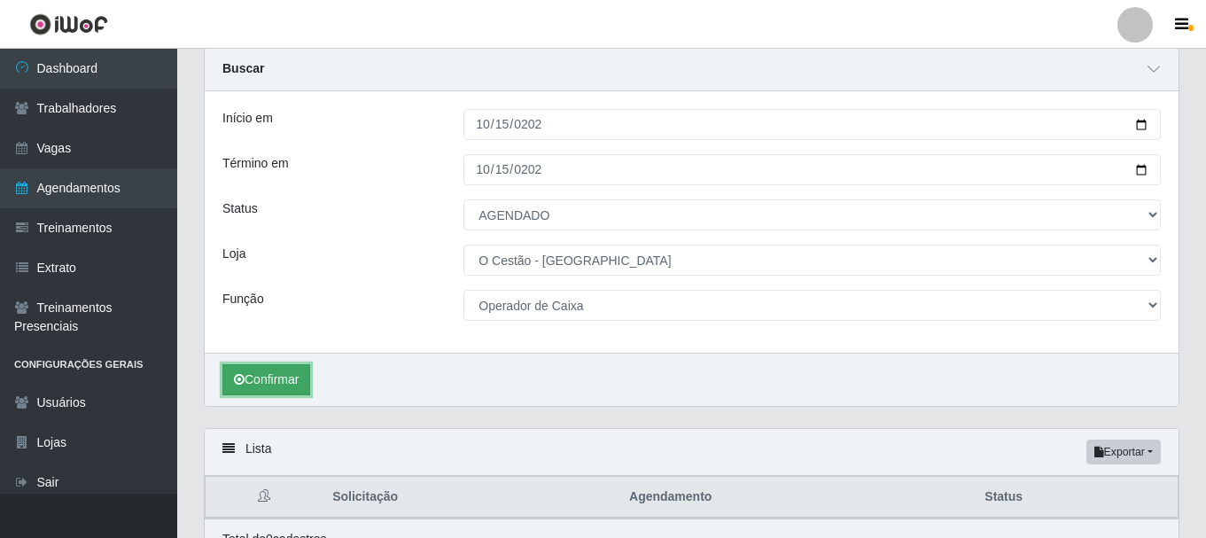
click at [286, 382] on button "Confirmar" at bounding box center [266, 379] width 88 height 31
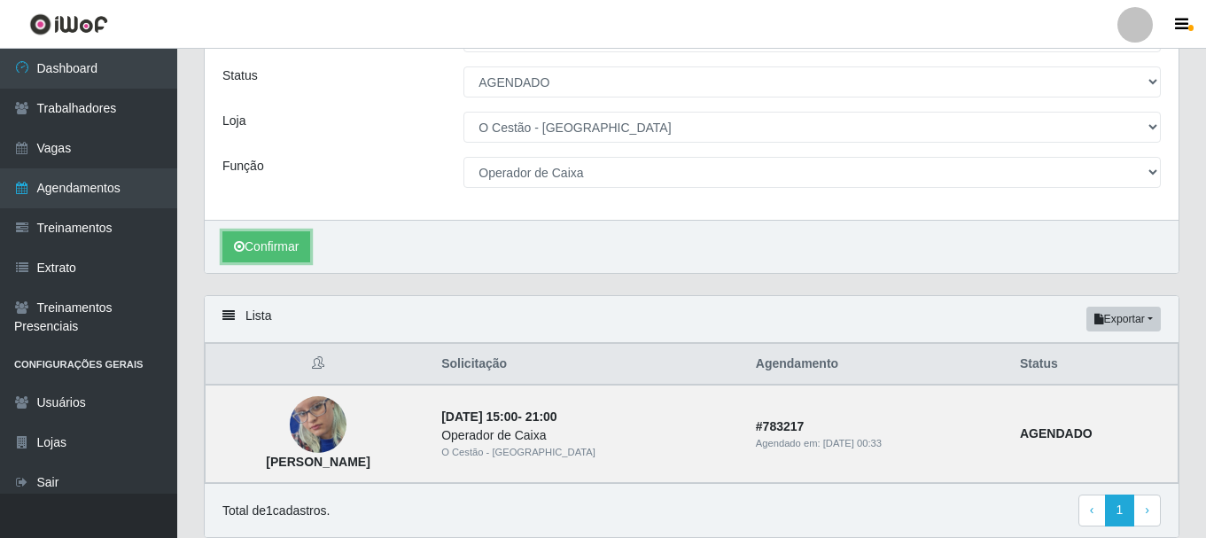
scroll to position [262, 0]
